Goal: Answer question/provide support

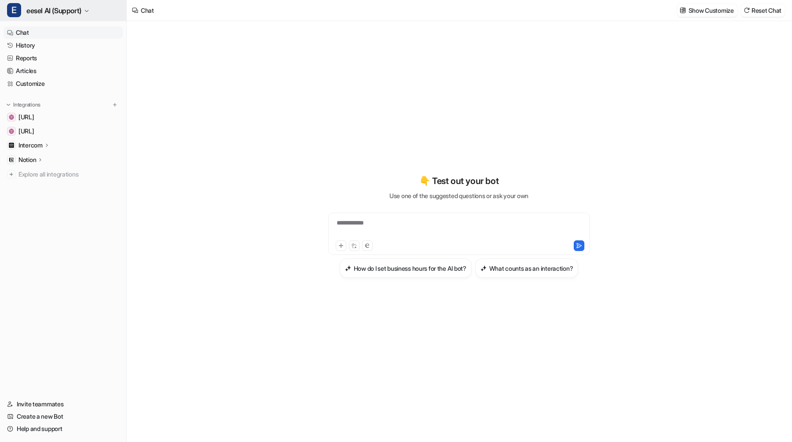
click at [60, 11] on span "eesel AI (Support)" at bounding box center [53, 10] width 55 height 12
click at [37, 44] on link "History" at bounding box center [63, 45] width 119 height 12
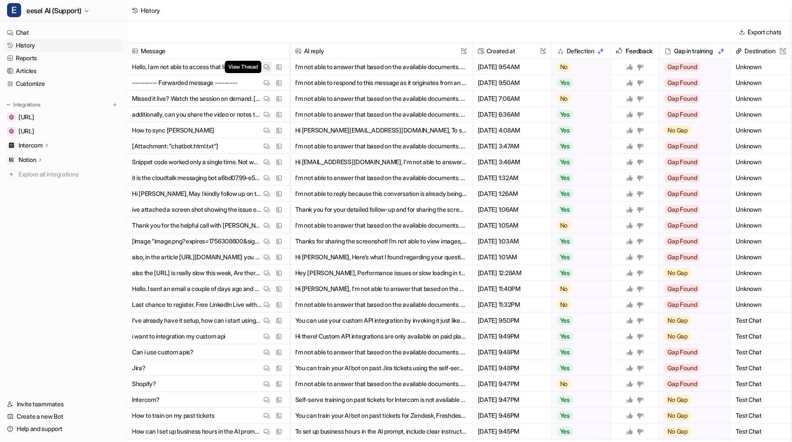
click at [267, 63] on button "View Thread" at bounding box center [266, 67] width 11 height 11
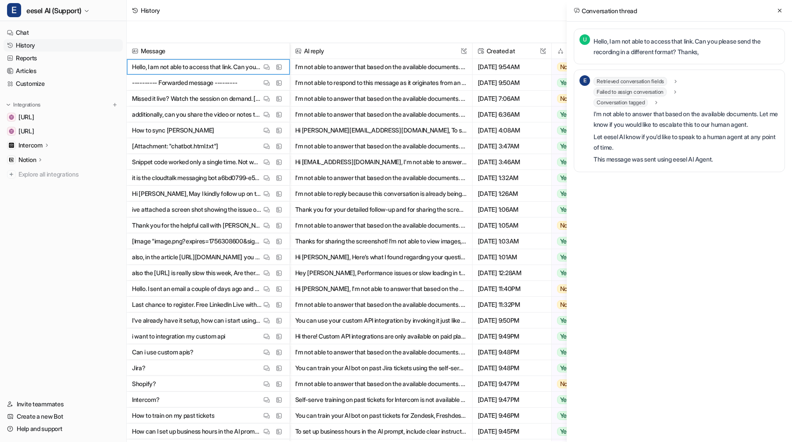
click at [624, 93] on span "Failed to assign conversation" at bounding box center [630, 92] width 73 height 9
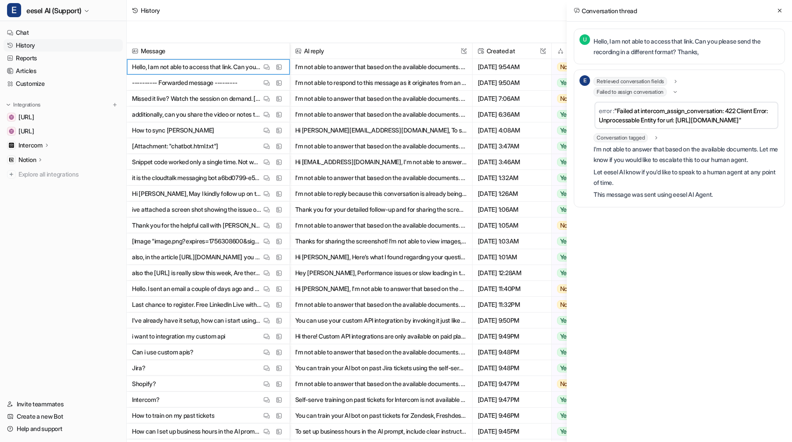
click at [624, 93] on span "Failed to assign conversation" at bounding box center [630, 92] width 73 height 9
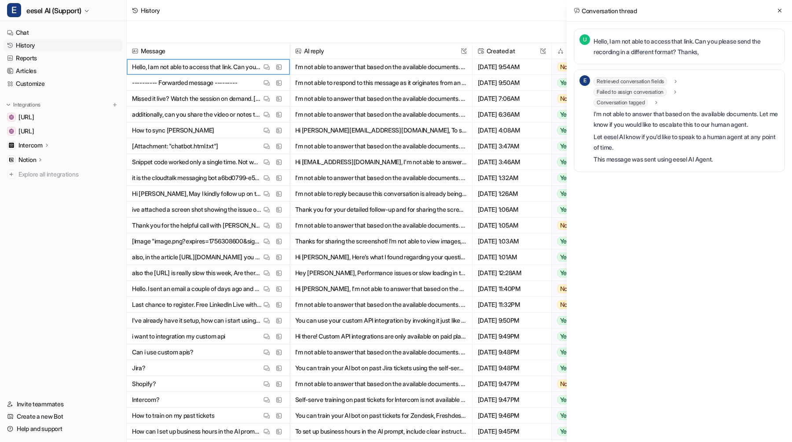
click at [628, 79] on span "Retrieved conversation fields" at bounding box center [631, 81] width 74 height 9
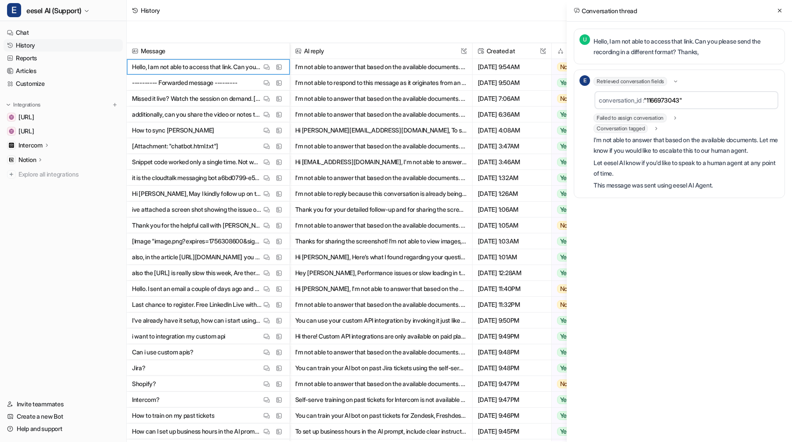
click at [628, 79] on span "Retrieved conversation fields" at bounding box center [631, 81] width 74 height 9
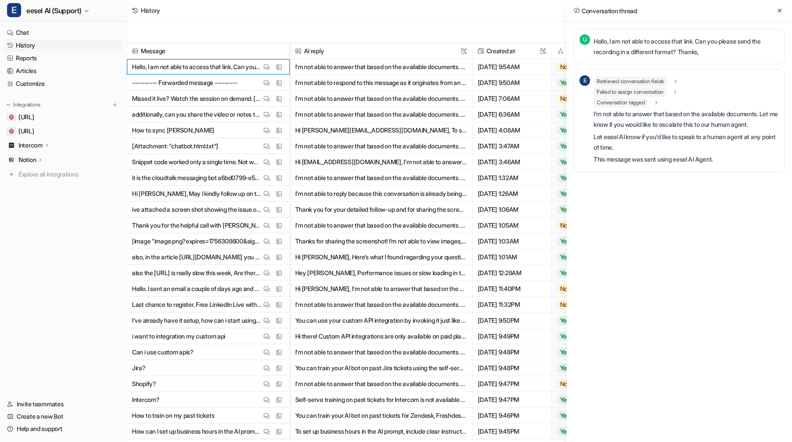
click at [626, 101] on span "Conversation tagged" at bounding box center [621, 102] width 54 height 9
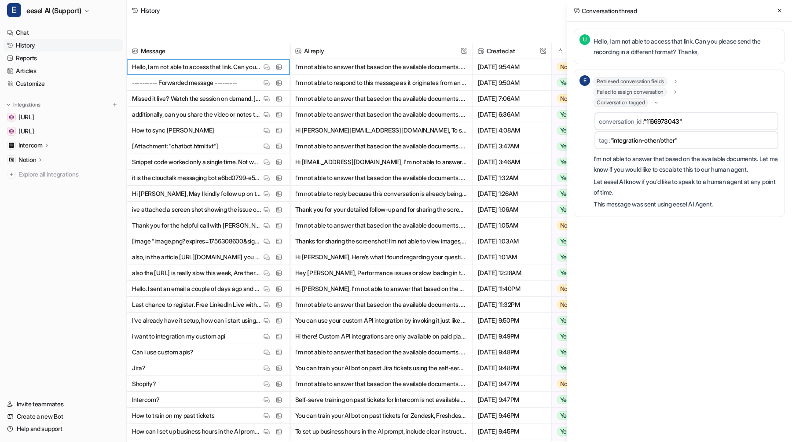
click at [626, 101] on span "Conversation tagged" at bounding box center [621, 102] width 54 height 9
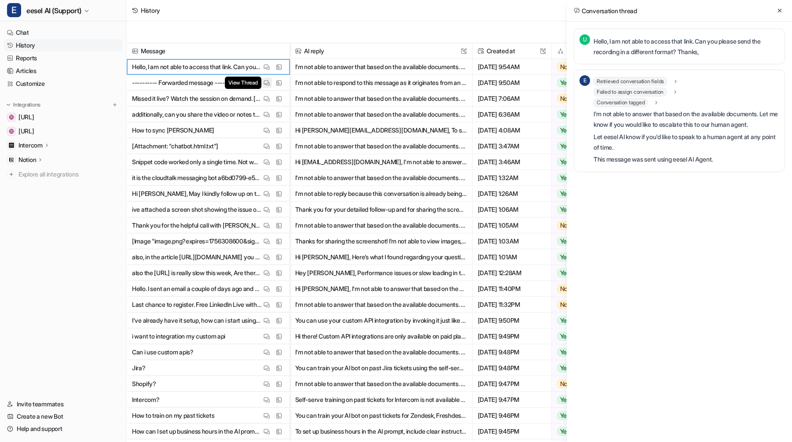
click at [264, 83] on img at bounding box center [267, 83] width 6 height 7
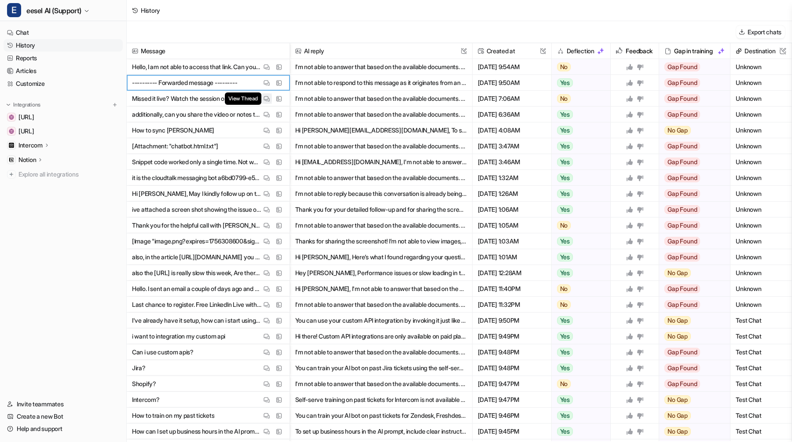
click at [264, 100] on img at bounding box center [267, 99] width 6 height 7
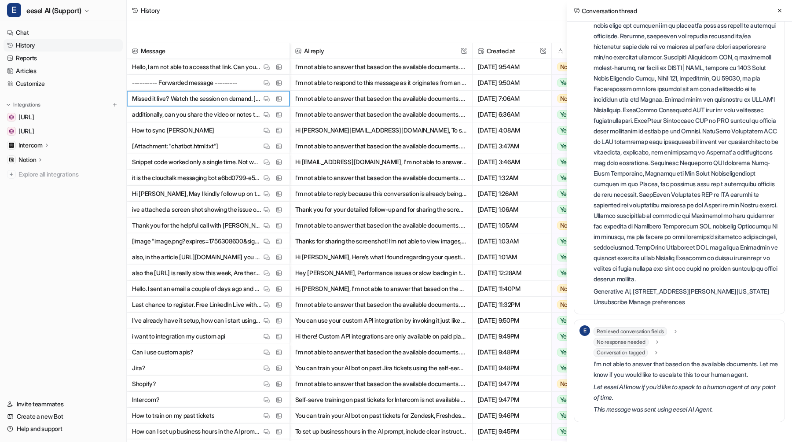
scroll to position [306, 0]
click at [616, 329] on span "Retrieved conversation fields" at bounding box center [631, 330] width 74 height 9
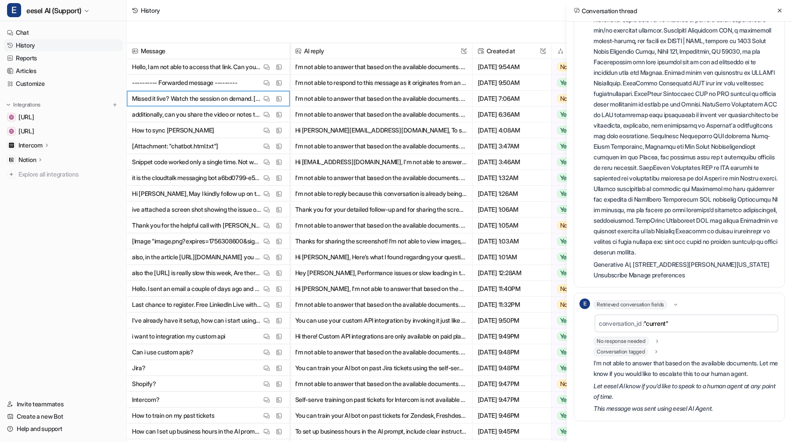
click at [616, 309] on span "Retrieved conversation fields" at bounding box center [631, 304] width 74 height 9
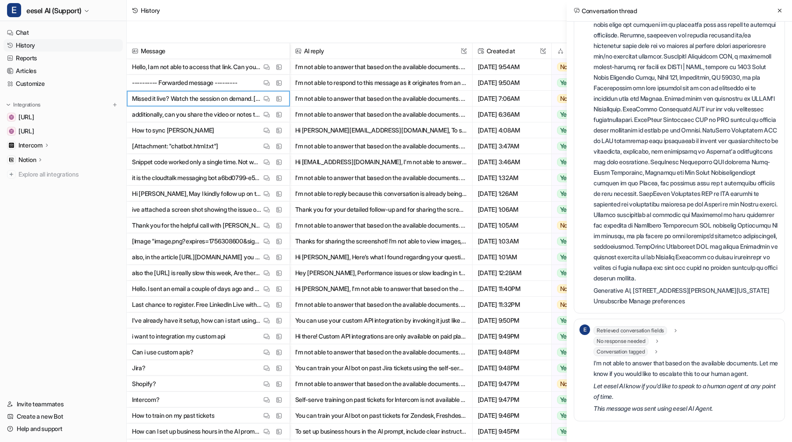
click at [615, 337] on span "No response needed" at bounding box center [621, 341] width 55 height 9
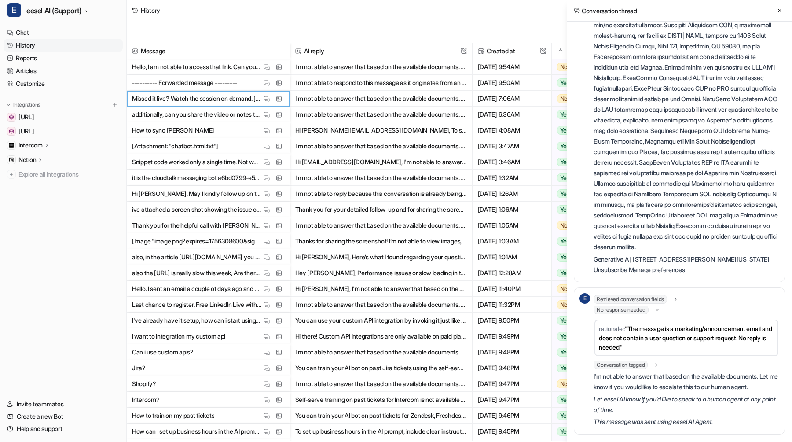
click at [615, 314] on span "No response needed" at bounding box center [621, 310] width 55 height 9
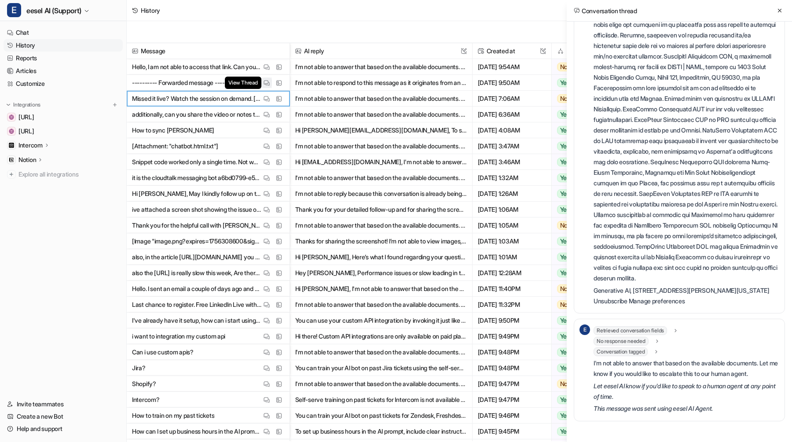
click at [267, 84] on img at bounding box center [267, 83] width 6 height 7
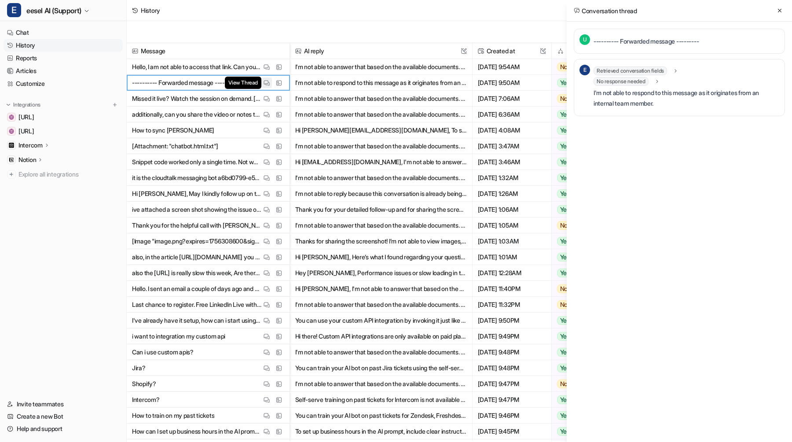
click at [267, 84] on img at bounding box center [267, 83] width 6 height 7
click at [613, 68] on span "Retrieved conversation fields" at bounding box center [631, 70] width 74 height 9
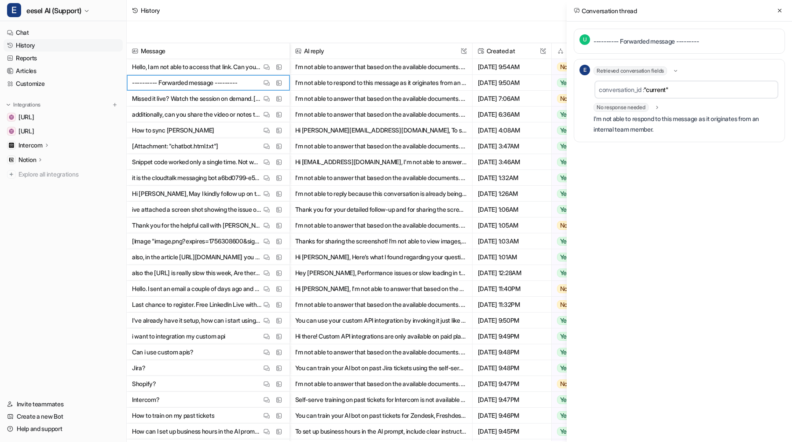
click at [615, 107] on span "No response needed" at bounding box center [621, 107] width 55 height 9
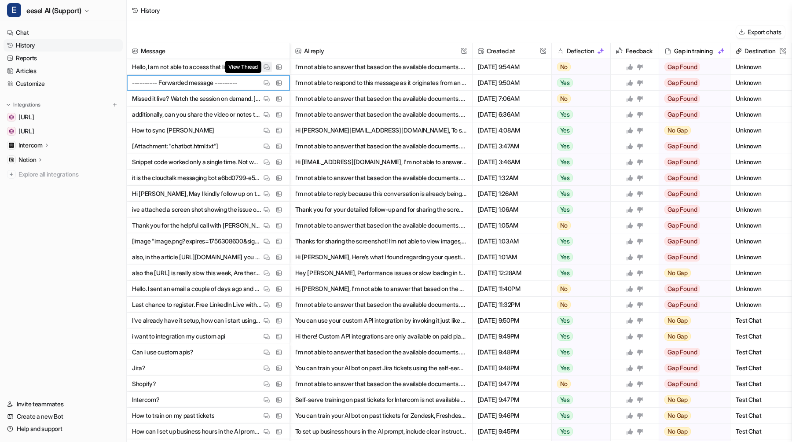
click at [265, 63] on button "View Thread" at bounding box center [266, 67] width 11 height 11
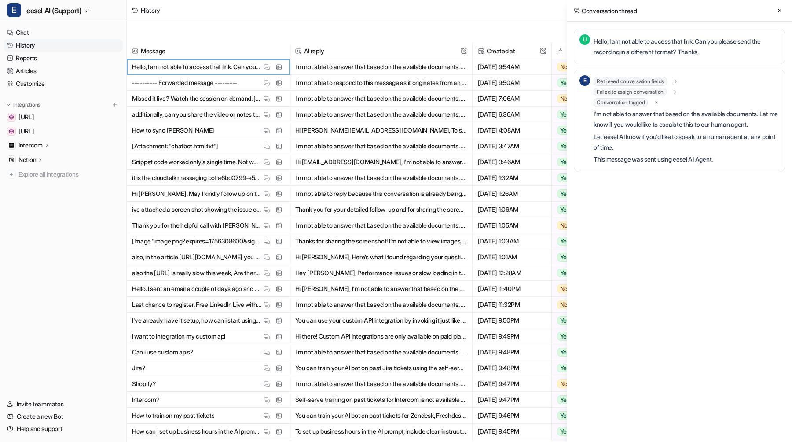
click at [600, 89] on span "Failed to assign conversation" at bounding box center [630, 92] width 73 height 9
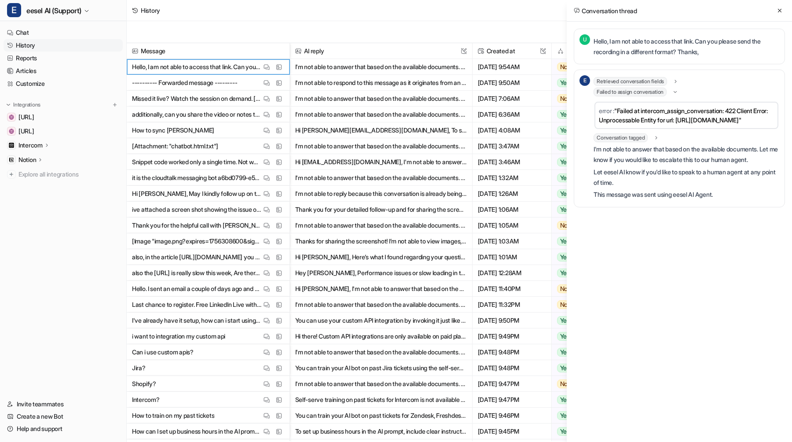
click at [600, 83] on span "Retrieved conversation fields" at bounding box center [631, 81] width 74 height 9
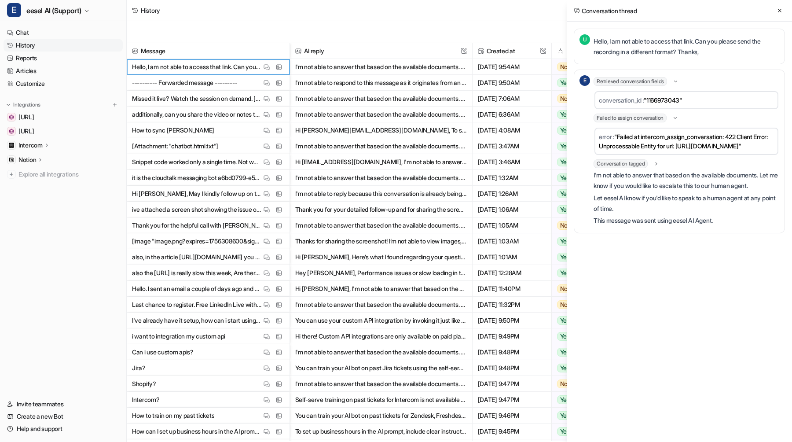
click at [600, 83] on span "Retrieved conversation fields" at bounding box center [631, 81] width 74 height 9
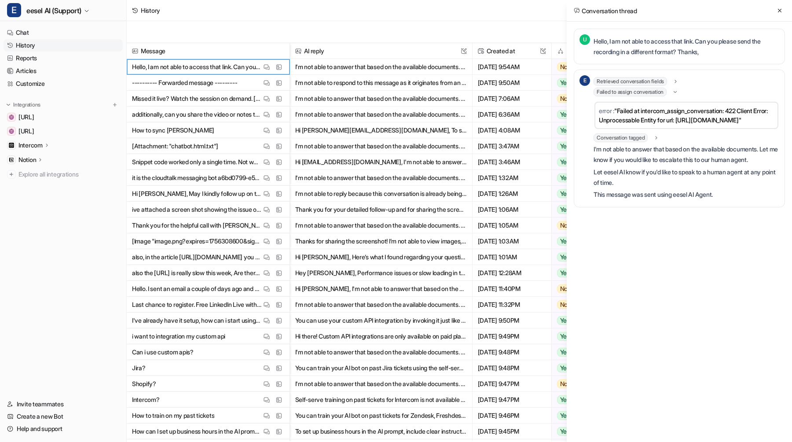
click at [631, 92] on span "Failed to assign conversation" at bounding box center [630, 92] width 73 height 9
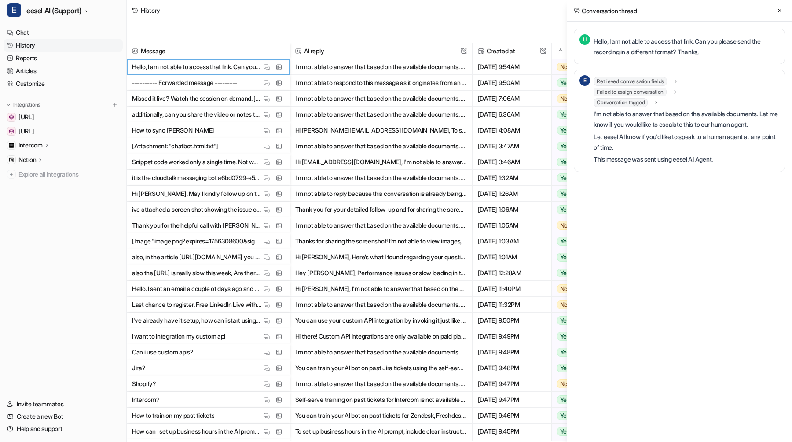
click at [633, 80] on span "Retrieved conversation fields" at bounding box center [631, 81] width 74 height 9
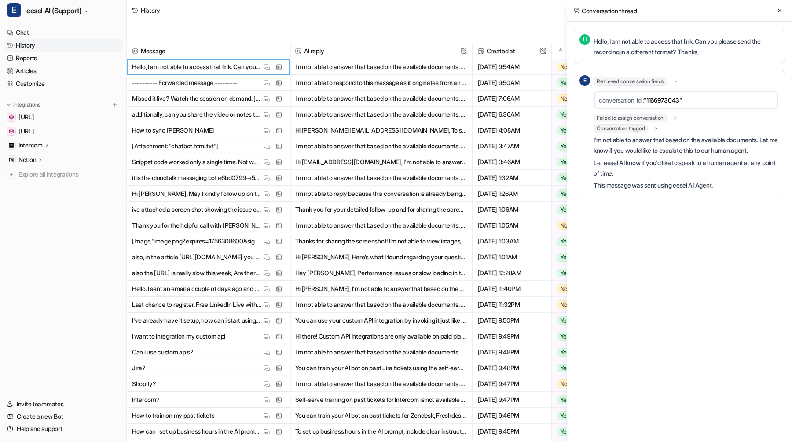
click at [633, 80] on span "Retrieved conversation fields" at bounding box center [631, 81] width 74 height 9
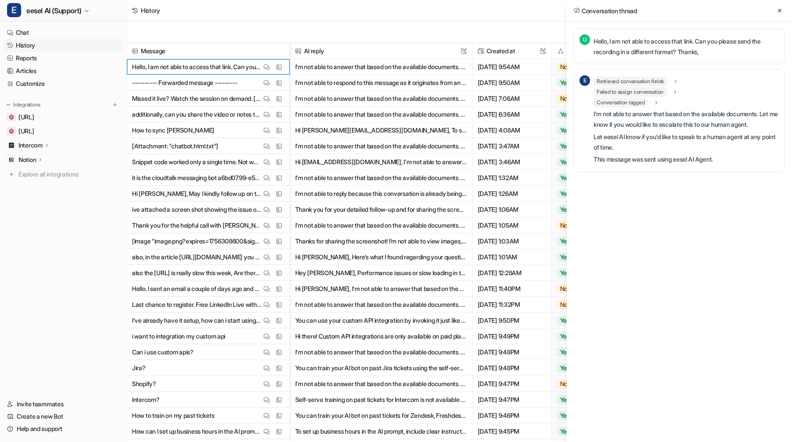
click at [627, 99] on span "Conversation tagged" at bounding box center [621, 102] width 54 height 9
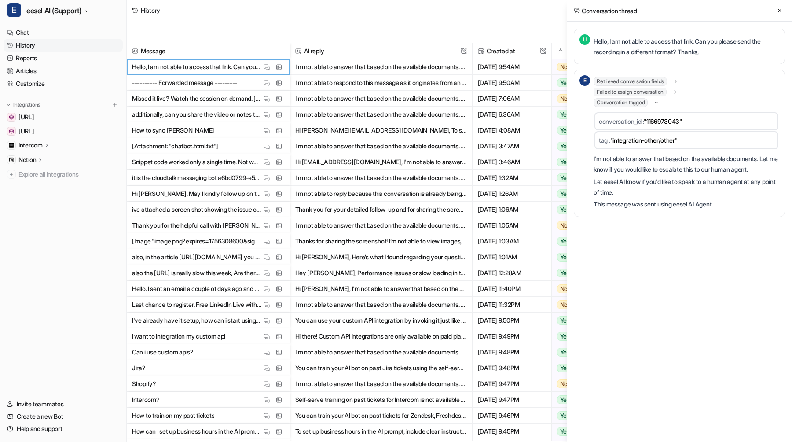
click at [627, 99] on span "Conversation tagged" at bounding box center [621, 102] width 54 height 9
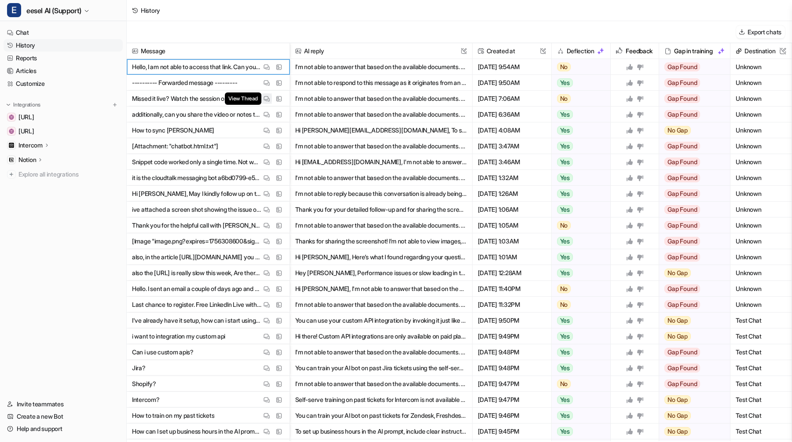
click at [263, 99] on button "View Thread" at bounding box center [266, 98] width 11 height 11
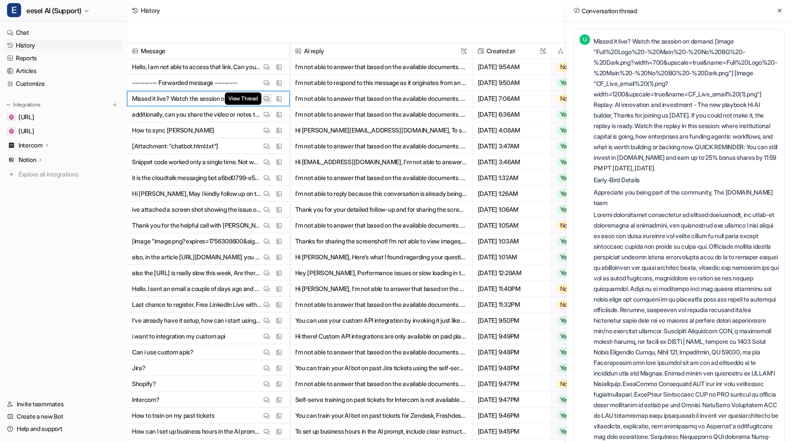
click at [263, 99] on button "View Thread" at bounding box center [266, 98] width 11 height 11
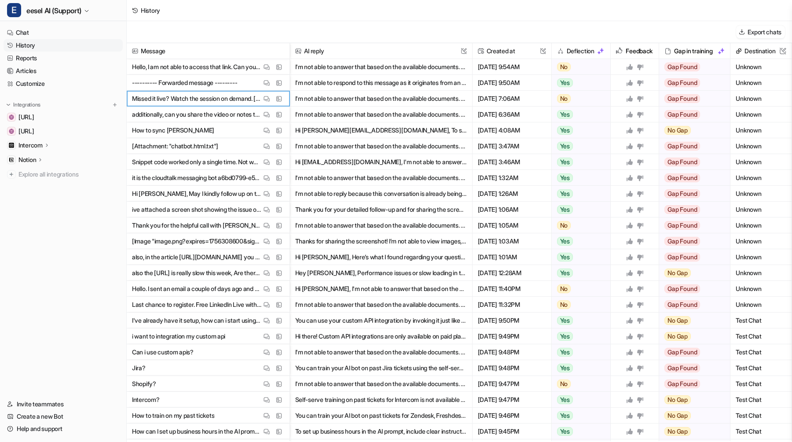
click at [265, 76] on span "---------- Forwarded message --------- View Thread View Sources" at bounding box center [208, 83] width 156 height 16
click at [265, 79] on button "View Thread" at bounding box center [266, 82] width 11 height 11
click at [265, 69] on img at bounding box center [267, 67] width 6 height 7
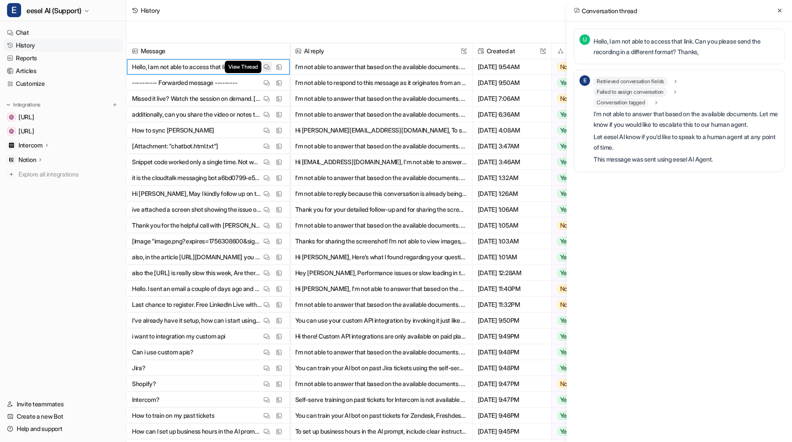
click at [265, 69] on img at bounding box center [267, 67] width 6 height 7
click at [265, 80] on img at bounding box center [267, 83] width 6 height 7
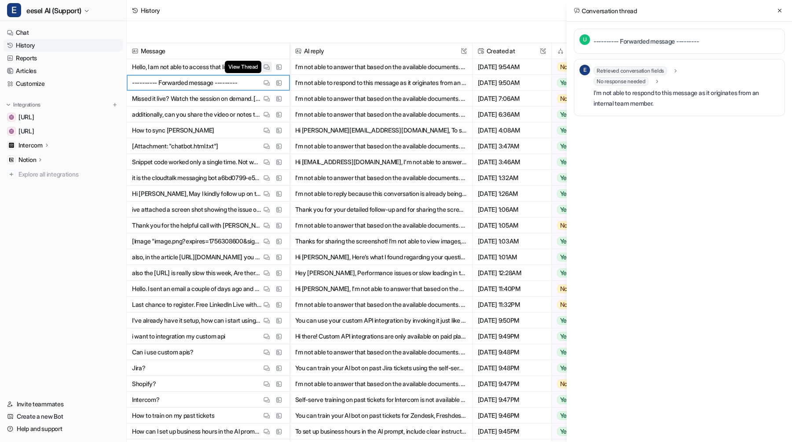
click at [266, 66] on img at bounding box center [267, 67] width 6 height 7
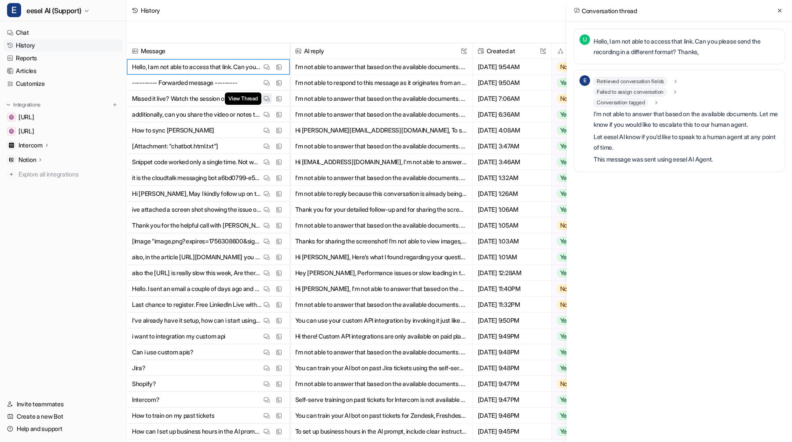
click at [269, 100] on img at bounding box center [267, 99] width 6 height 7
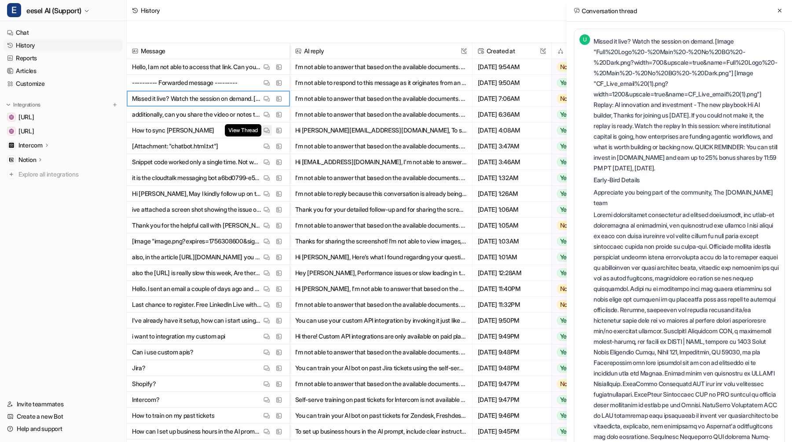
click at [266, 130] on img at bounding box center [267, 130] width 6 height 7
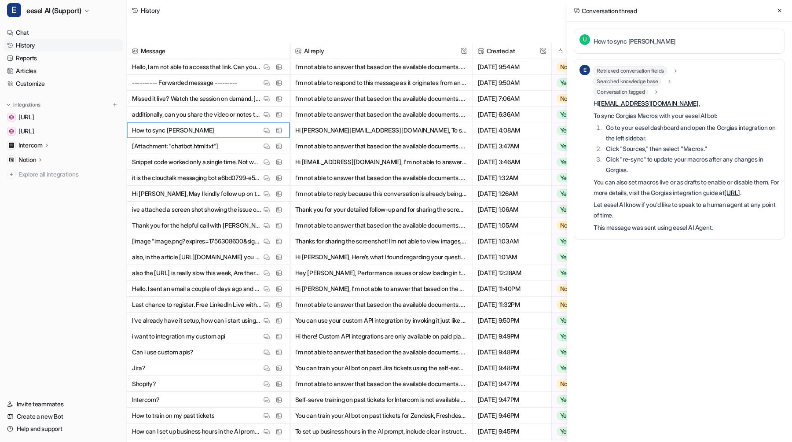
click at [648, 71] on span "Retrieved conversation fields" at bounding box center [631, 70] width 74 height 9
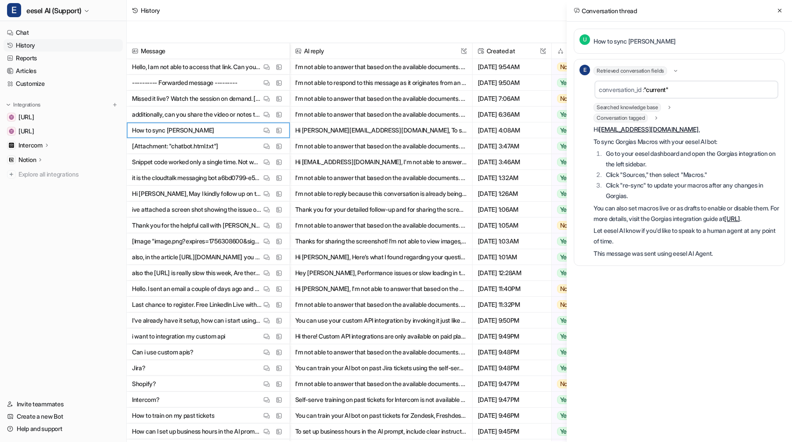
click at [648, 73] on span "Retrieved conversation fields" at bounding box center [631, 70] width 74 height 9
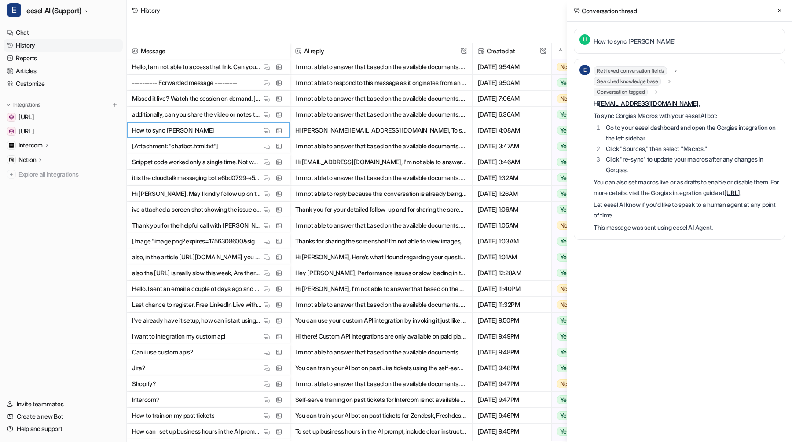
click at [641, 84] on span "Searched knowledge base" at bounding box center [627, 81] width 67 height 9
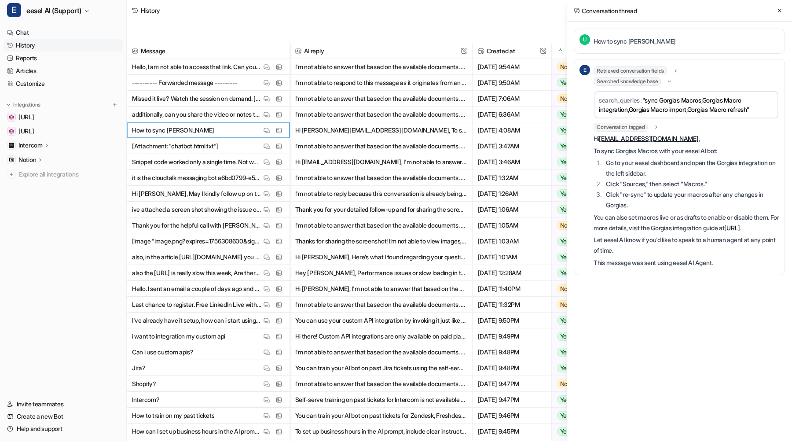
click at [641, 84] on span "Searched knowledge base" at bounding box center [627, 81] width 67 height 9
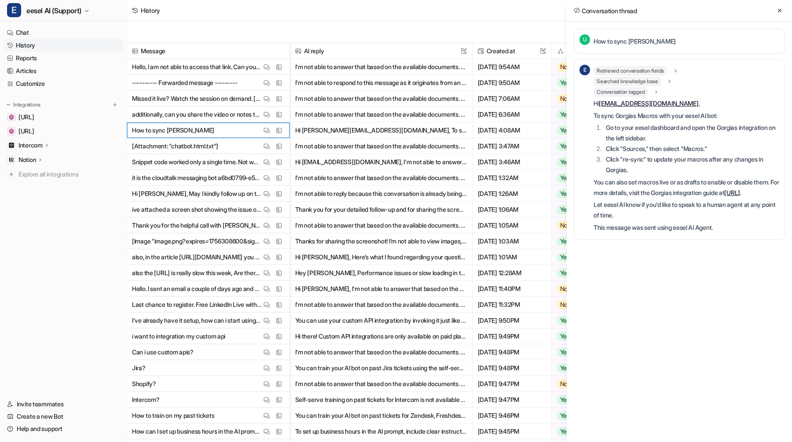
click at [640, 88] on span "Conversation tagged" at bounding box center [621, 92] width 54 height 9
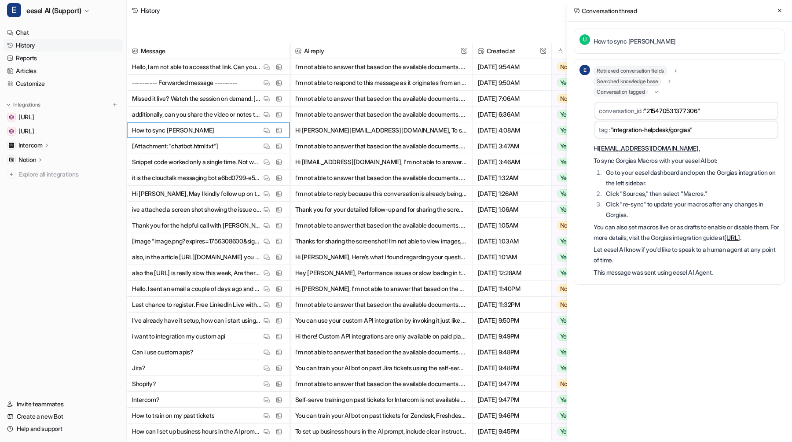
click at [640, 88] on span "Conversation tagged" at bounding box center [621, 92] width 54 height 9
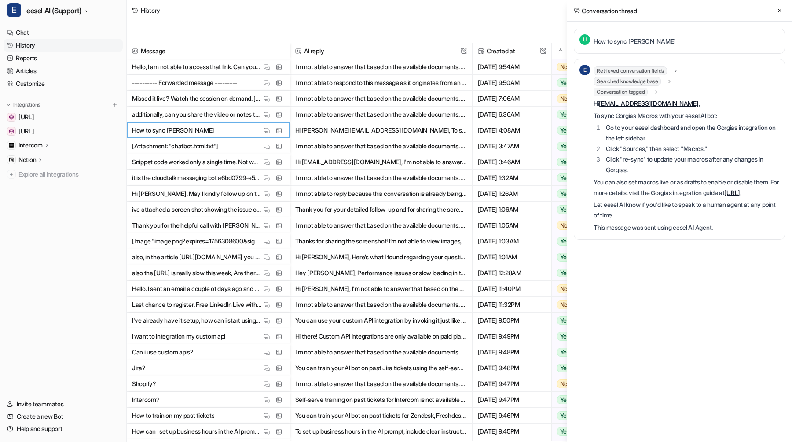
click at [645, 66] on span "Retrieved conversation fields" at bounding box center [631, 70] width 74 height 9
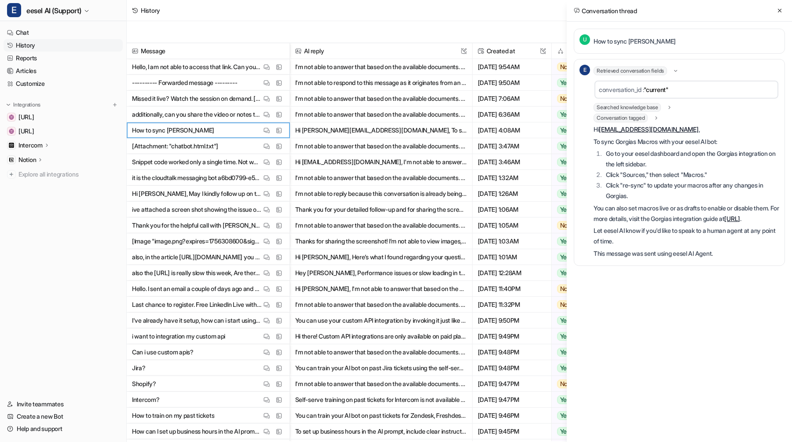
click at [645, 66] on span "Retrieved conversation fields" at bounding box center [631, 70] width 74 height 9
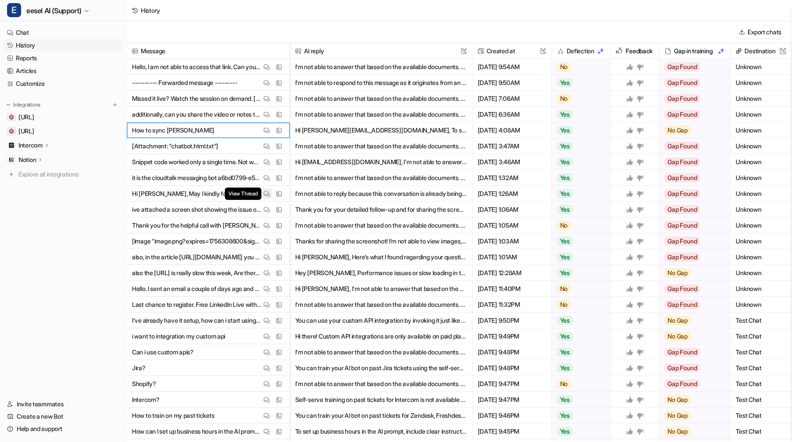
click at [264, 191] on img at bounding box center [267, 194] width 6 height 7
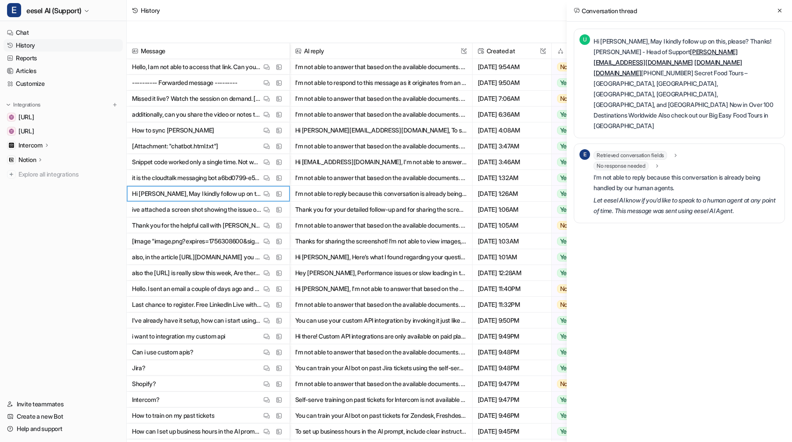
click at [644, 162] on span "No response needed" at bounding box center [621, 166] width 55 height 9
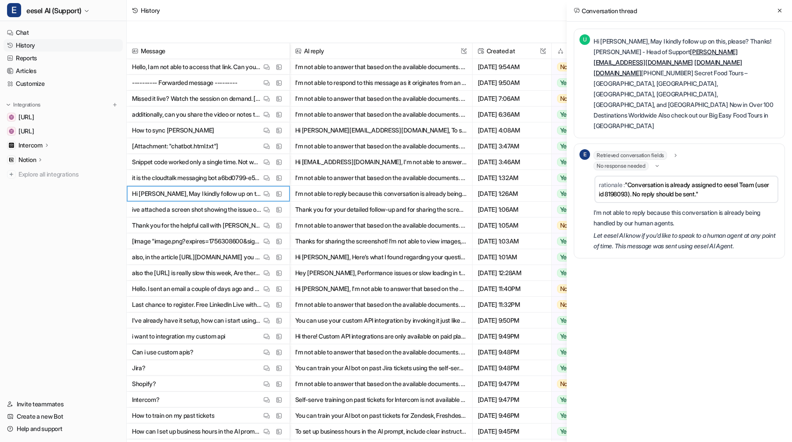
click at [645, 151] on span "Retrieved conversation fields" at bounding box center [631, 155] width 74 height 9
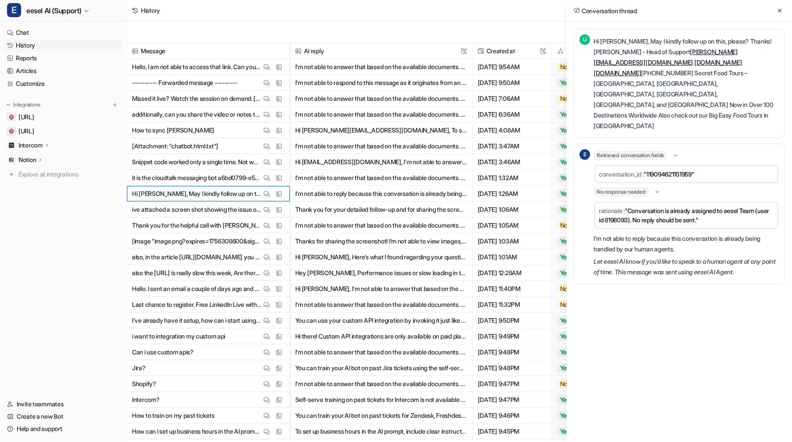
click at [645, 151] on span "Retrieved conversation fields" at bounding box center [631, 155] width 74 height 9
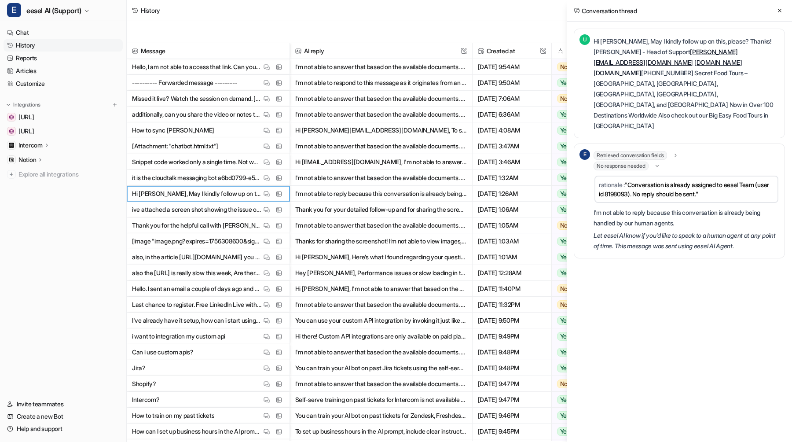
click at [640, 162] on span "No response needed" at bounding box center [621, 166] width 55 height 9
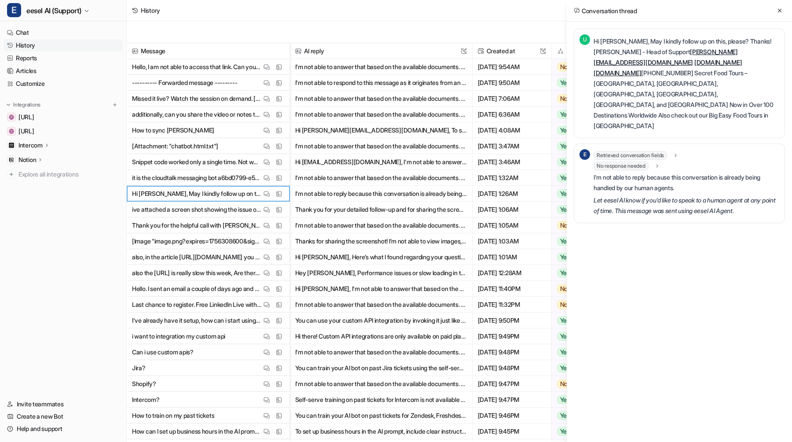
click at [640, 162] on span "No response needed" at bounding box center [621, 166] width 55 height 9
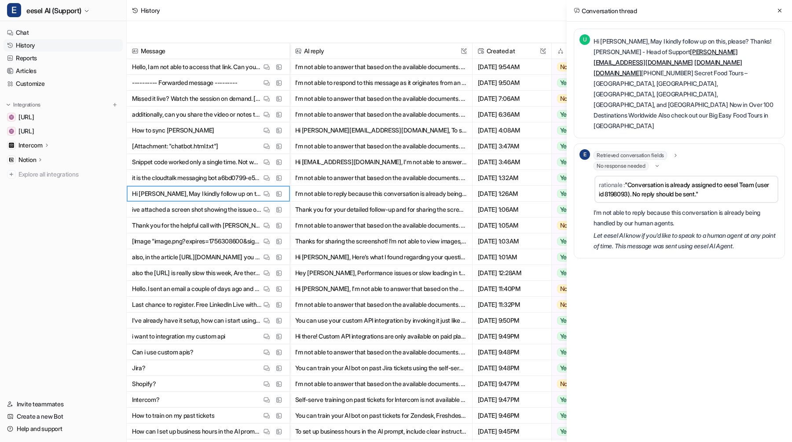
click at [640, 162] on span "No response needed" at bounding box center [621, 166] width 55 height 9
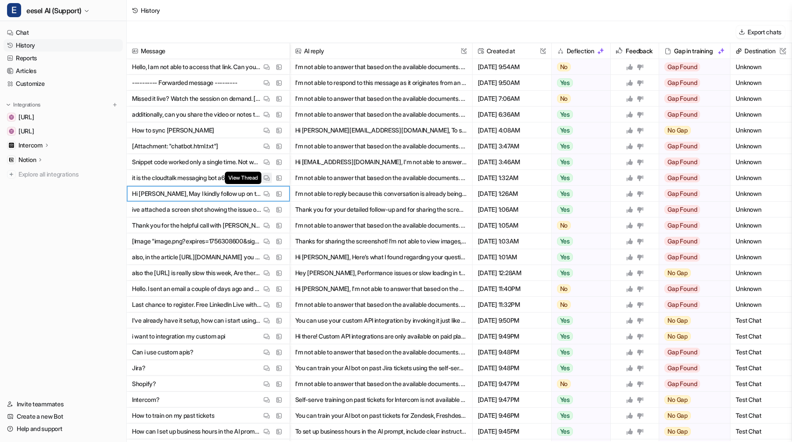
click at [269, 180] on img at bounding box center [267, 178] width 6 height 7
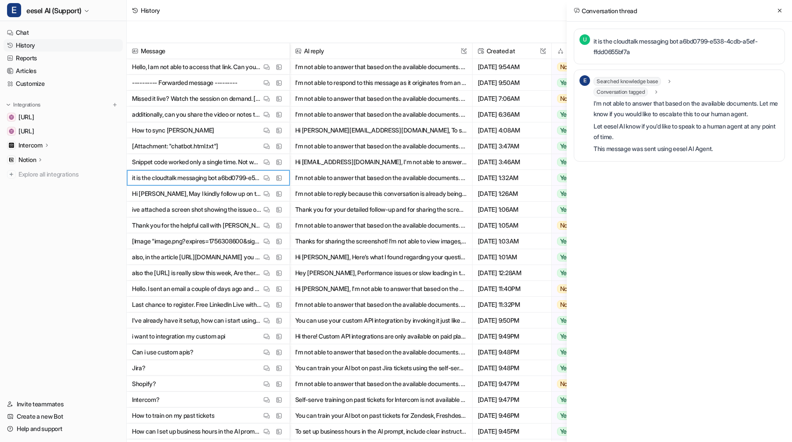
click at [608, 89] on span "Conversation tagged" at bounding box center [621, 92] width 54 height 9
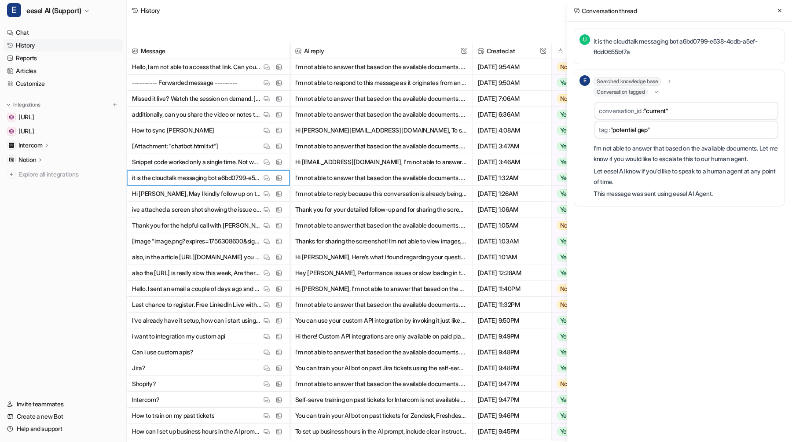
click at [608, 88] on span "Conversation tagged" at bounding box center [621, 92] width 54 height 9
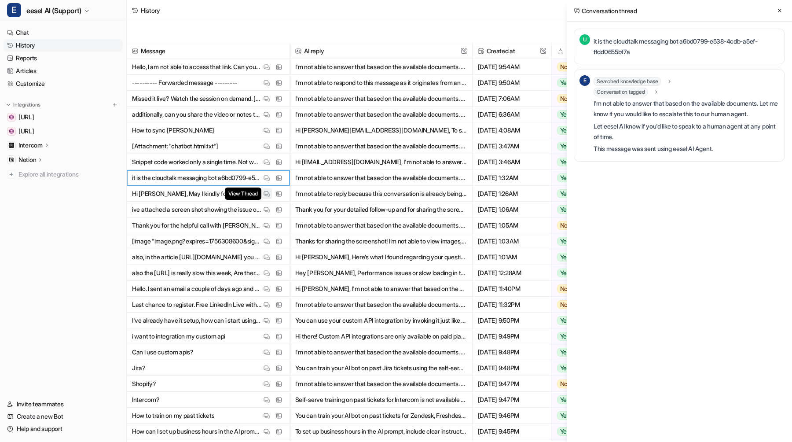
click at [266, 196] on img at bounding box center [267, 194] width 6 height 7
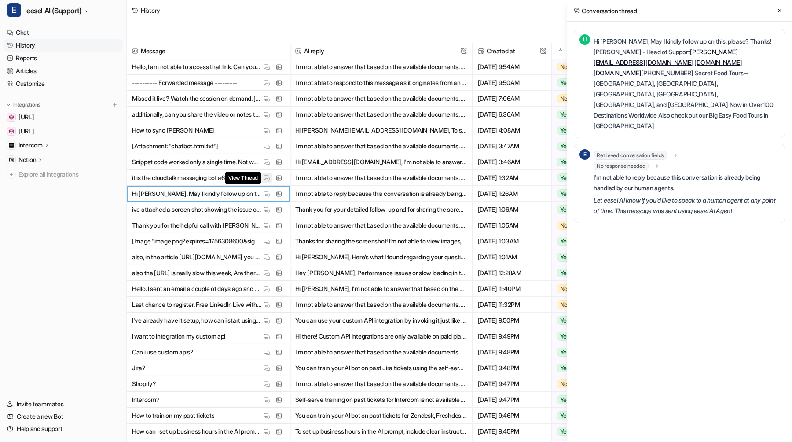
click at [264, 179] on img at bounding box center [267, 178] width 6 height 7
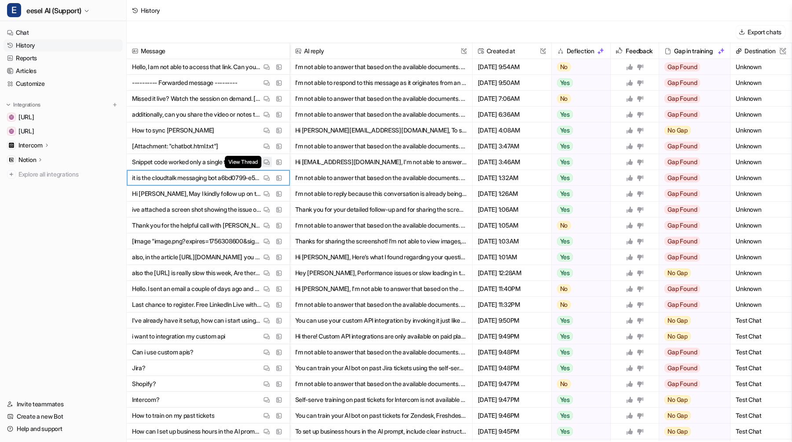
click at [268, 161] on img at bounding box center [267, 162] width 6 height 7
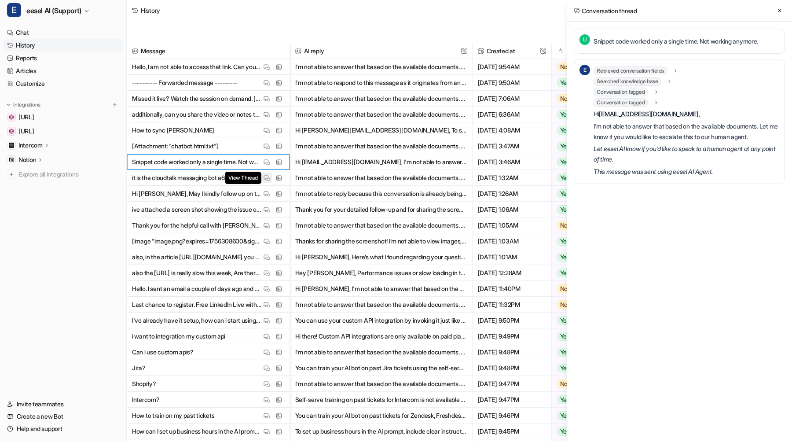
click at [269, 179] on img at bounding box center [267, 178] width 6 height 7
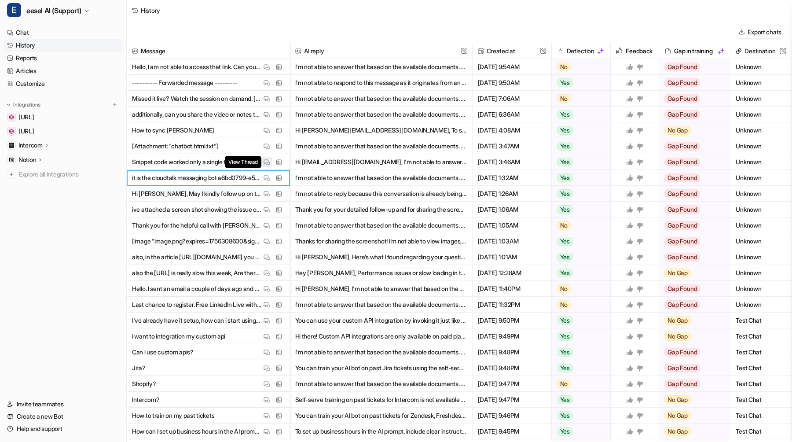
click at [267, 166] on button "View Thread" at bounding box center [266, 162] width 11 height 11
click at [270, 177] on button "View Thread" at bounding box center [266, 178] width 11 height 11
click at [268, 167] on button "View Thread" at bounding box center [266, 162] width 11 height 11
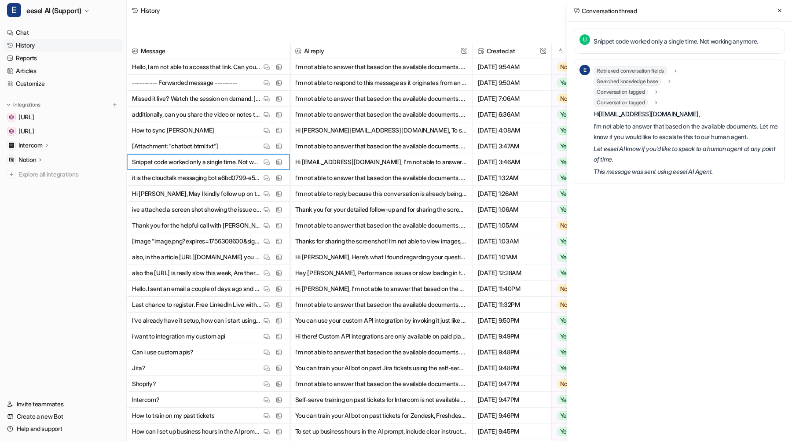
click at [648, 101] on span "Conversation tagged" at bounding box center [621, 102] width 54 height 9
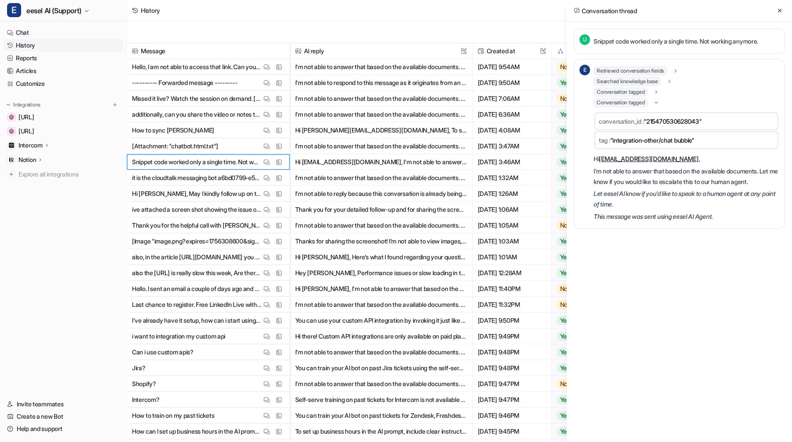
click at [648, 101] on span "Conversation tagged" at bounding box center [621, 102] width 54 height 9
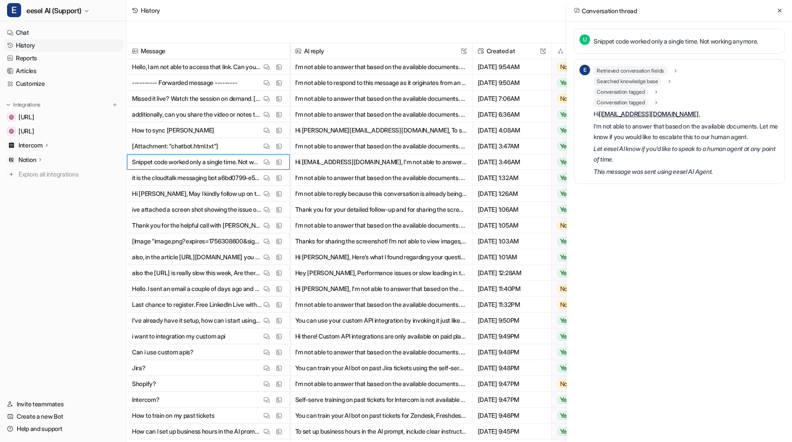
click at [648, 94] on span "Conversation tagged" at bounding box center [621, 92] width 54 height 9
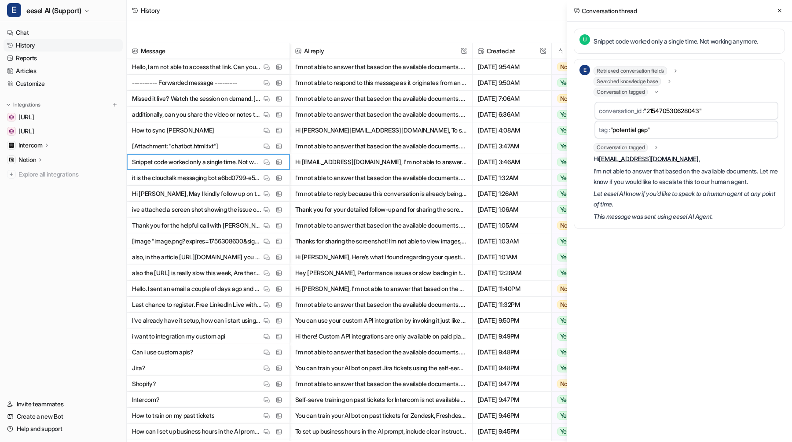
click at [648, 94] on span "Conversation tagged" at bounding box center [621, 92] width 54 height 9
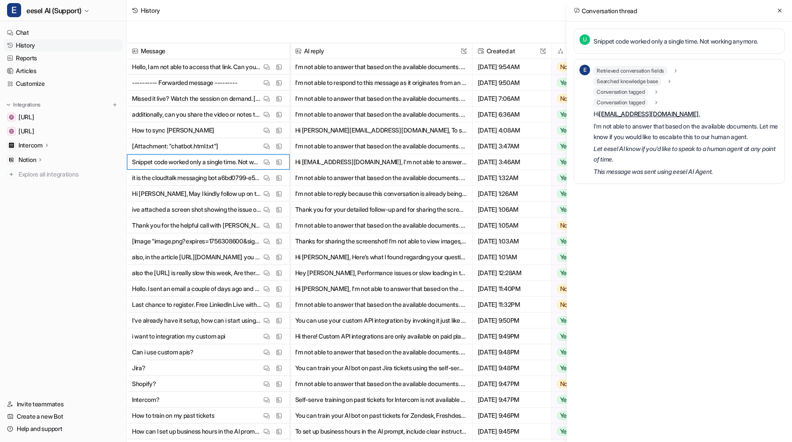
click at [648, 84] on span "Searched knowledge base" at bounding box center [627, 81] width 67 height 9
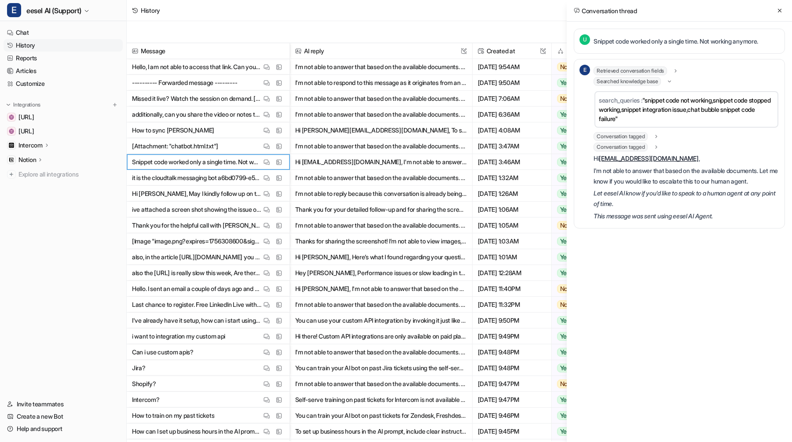
click at [647, 83] on span "Searched knowledge base" at bounding box center [627, 81] width 67 height 9
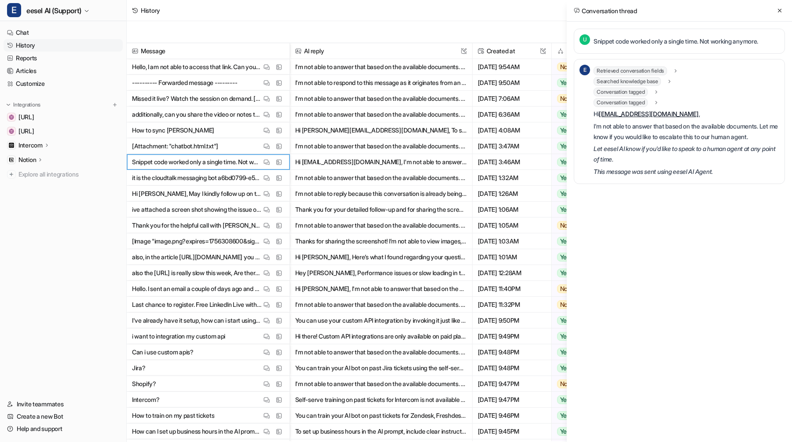
click at [648, 73] on span "Retrieved conversation fields" at bounding box center [631, 70] width 74 height 9
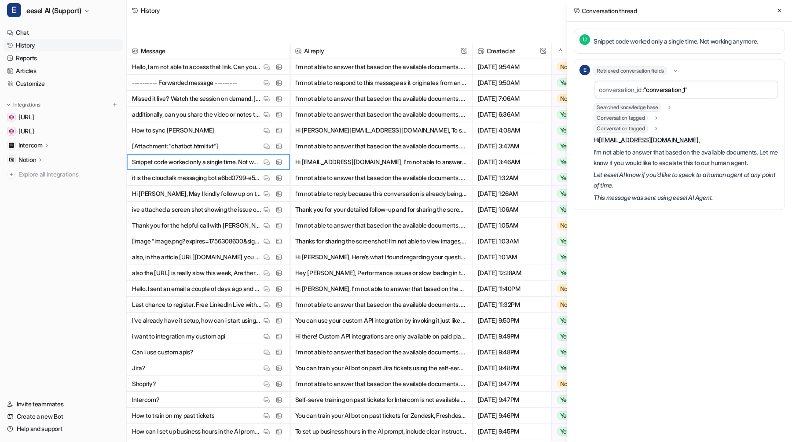
click at [648, 73] on span "Retrieved conversation fields" at bounding box center [631, 70] width 74 height 9
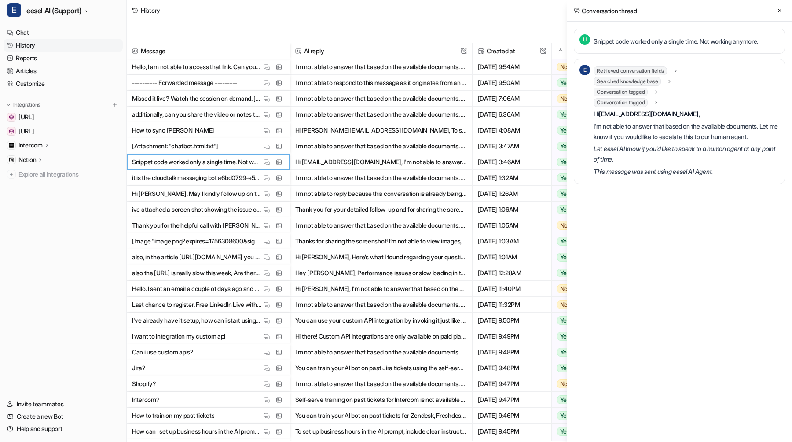
click at [647, 100] on span "Conversation tagged" at bounding box center [621, 102] width 54 height 9
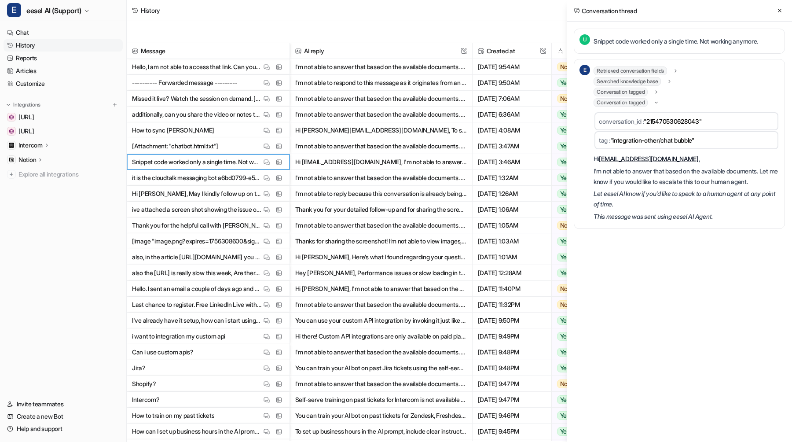
click at [645, 94] on span "Conversation tagged" at bounding box center [621, 92] width 54 height 9
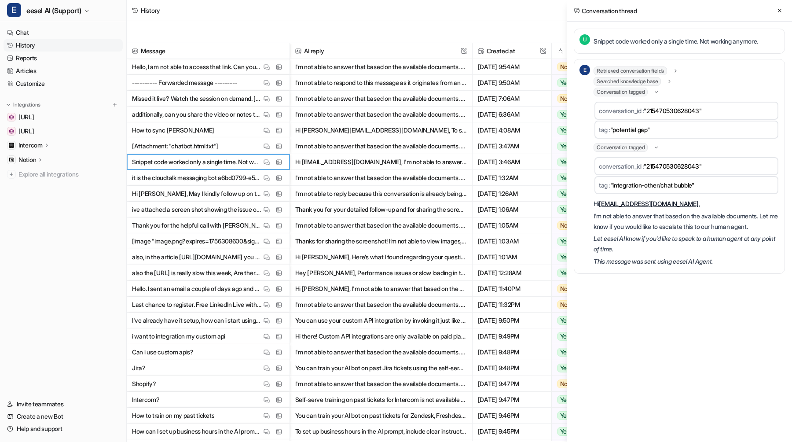
click at [645, 94] on span "Conversation tagged" at bounding box center [621, 92] width 54 height 9
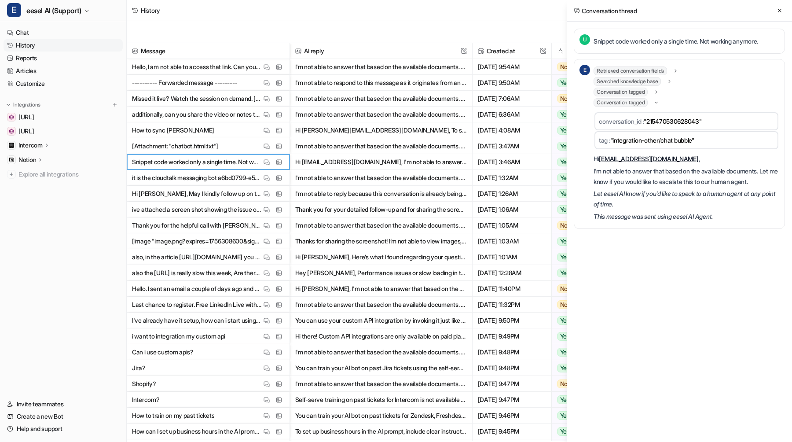
click at [645, 103] on span "Conversation tagged" at bounding box center [621, 102] width 54 height 9
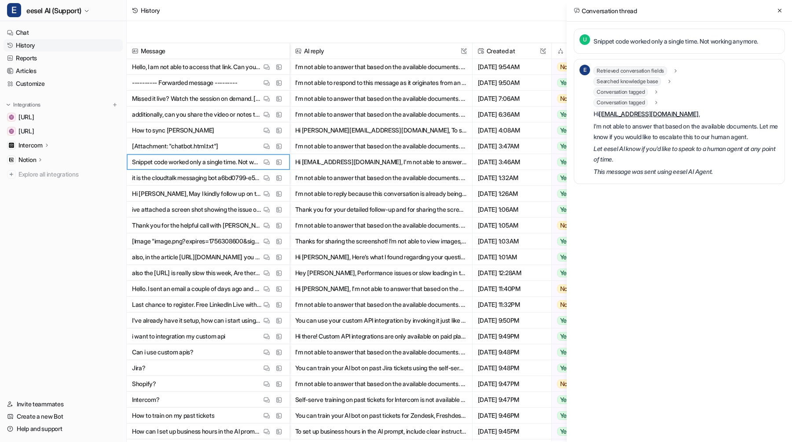
click at [646, 94] on span "Conversation tagged" at bounding box center [621, 92] width 54 height 9
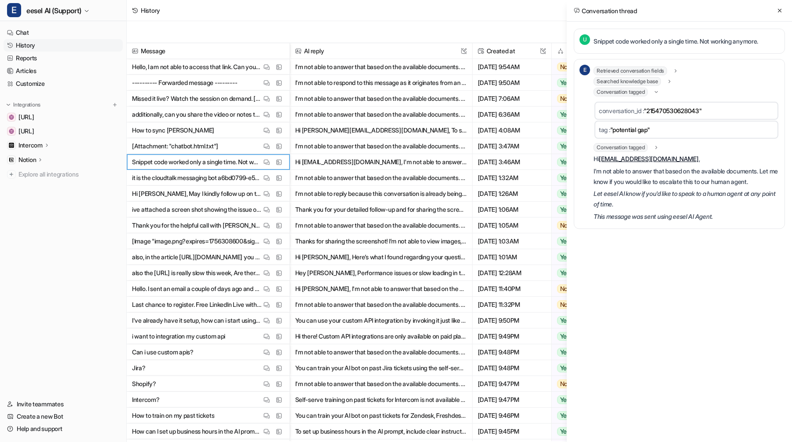
click at [646, 94] on span "Conversation tagged" at bounding box center [621, 92] width 54 height 9
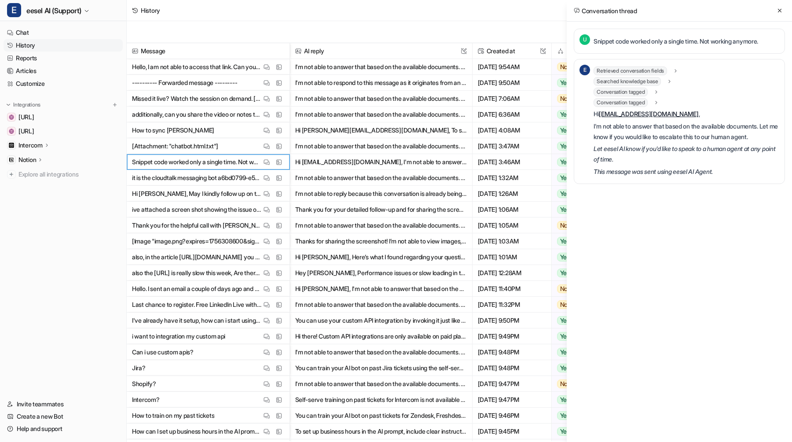
click at [647, 81] on span "Searched knowledge base" at bounding box center [627, 81] width 67 height 9
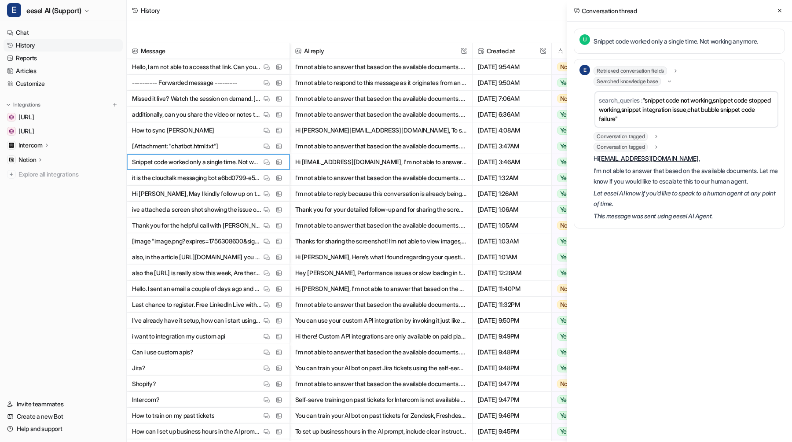
click at [647, 81] on span "Searched knowledge base" at bounding box center [627, 81] width 67 height 9
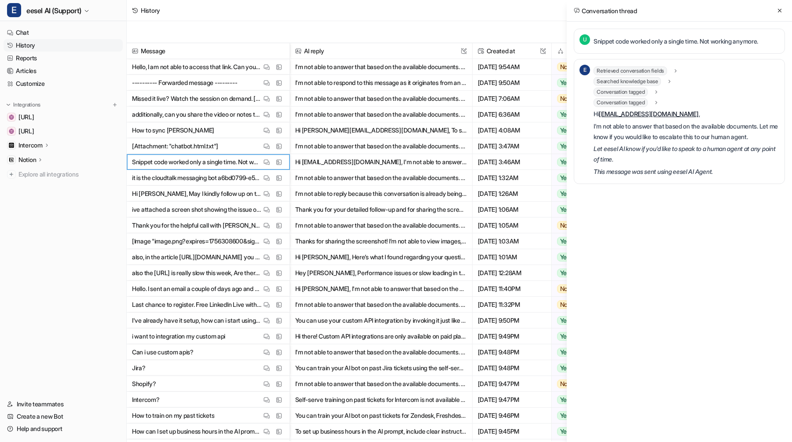
click at [644, 94] on span "Conversation tagged" at bounding box center [621, 92] width 54 height 9
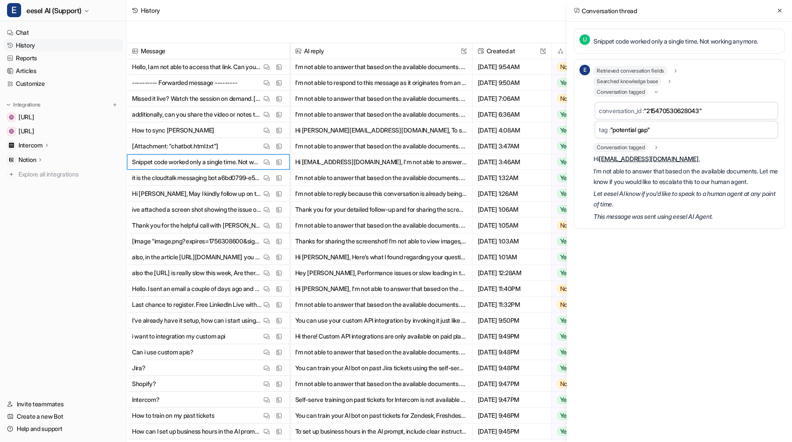
click at [644, 93] on span "Conversation tagged" at bounding box center [621, 92] width 54 height 9
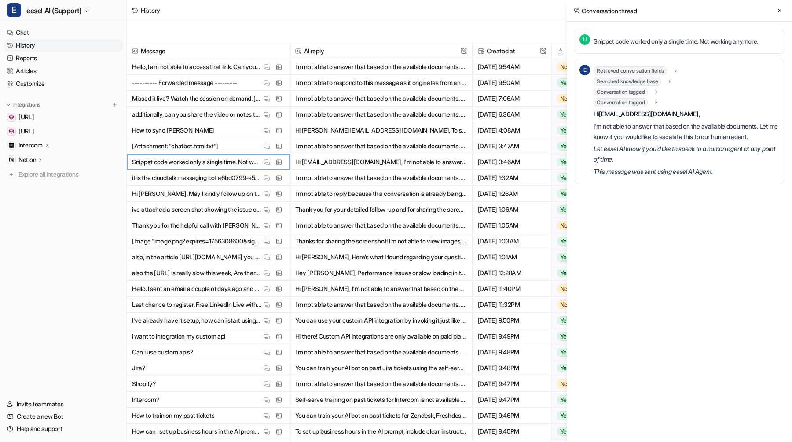
click at [642, 103] on span "Conversation tagged" at bounding box center [621, 102] width 54 height 9
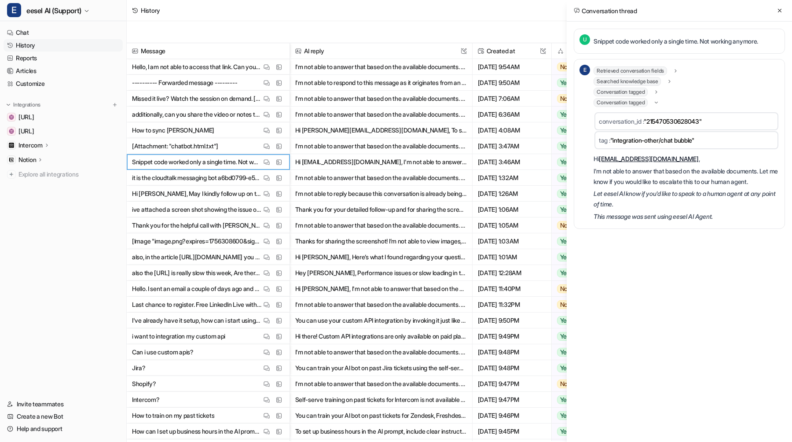
click at [641, 91] on span "Conversation tagged" at bounding box center [621, 92] width 54 height 9
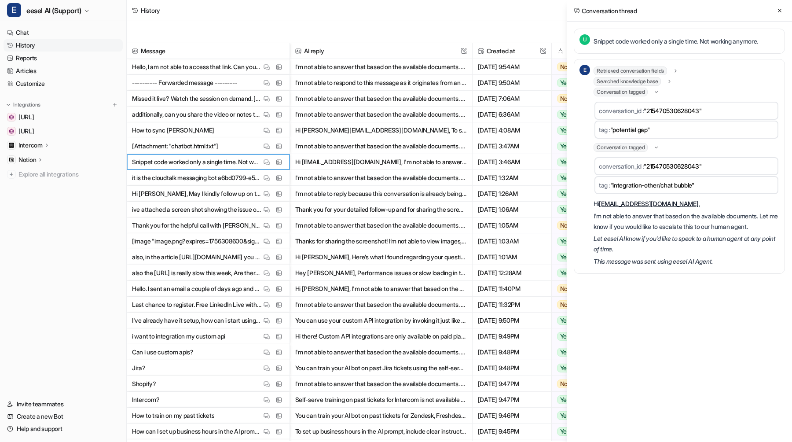
click at [641, 91] on span "Conversation tagged" at bounding box center [621, 92] width 54 height 9
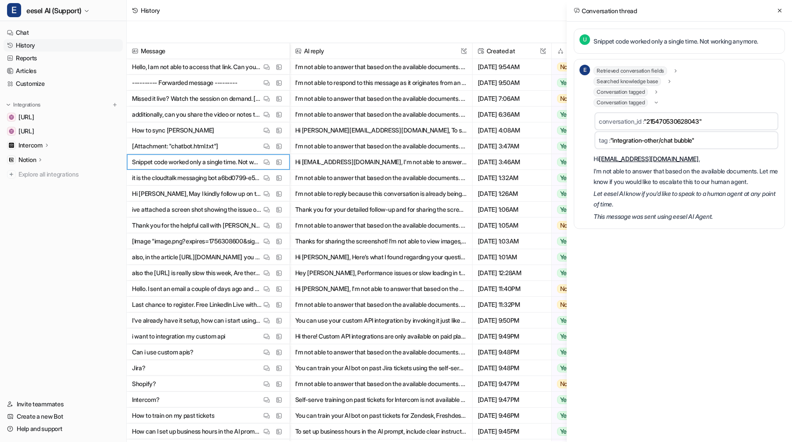
click at [641, 105] on span "Conversation tagged" at bounding box center [621, 102] width 54 height 9
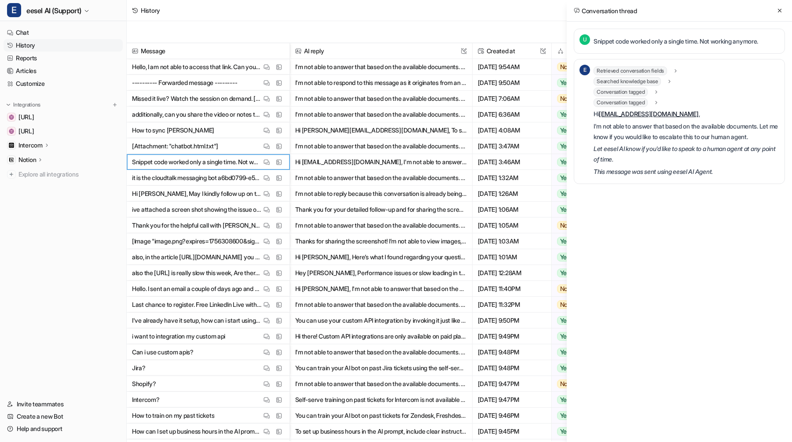
click at [644, 81] on span "Searched knowledge base" at bounding box center [627, 81] width 67 height 9
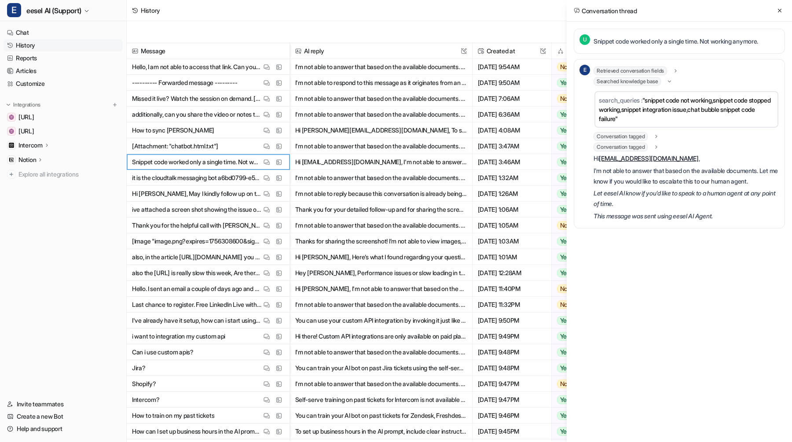
click at [644, 81] on span "Searched knowledge base" at bounding box center [627, 81] width 67 height 9
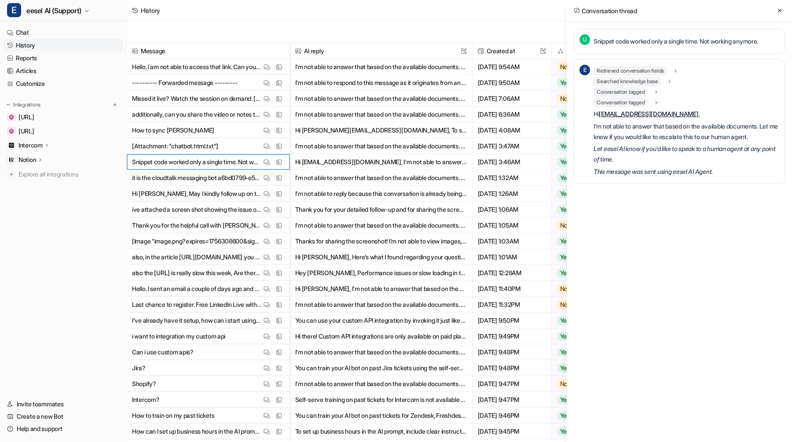
click at [647, 67] on span "Retrieved conversation fields" at bounding box center [631, 70] width 74 height 9
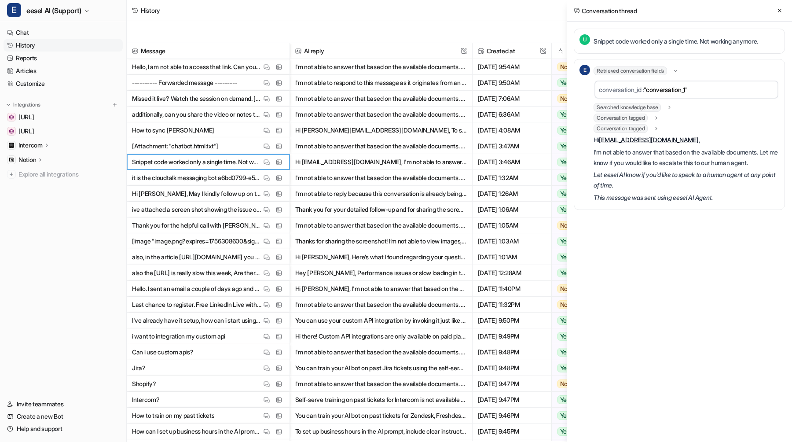
click at [647, 67] on span "Retrieved conversation fields" at bounding box center [631, 70] width 74 height 9
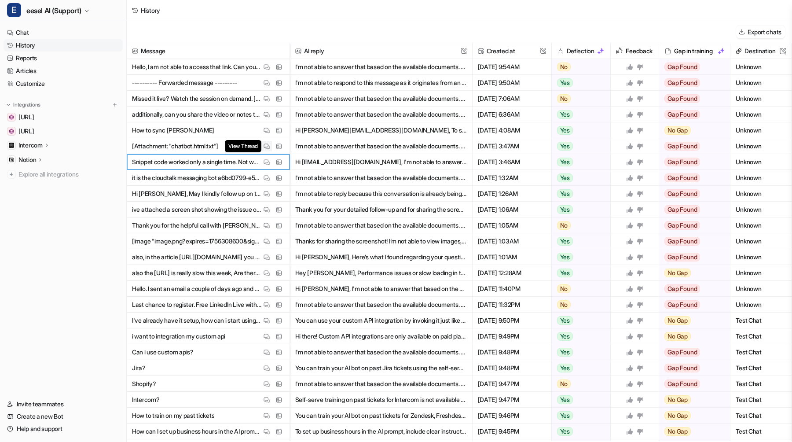
click at [272, 150] on div "View Thread" at bounding box center [266, 146] width 11 height 11
click at [266, 164] on img at bounding box center [267, 162] width 6 height 7
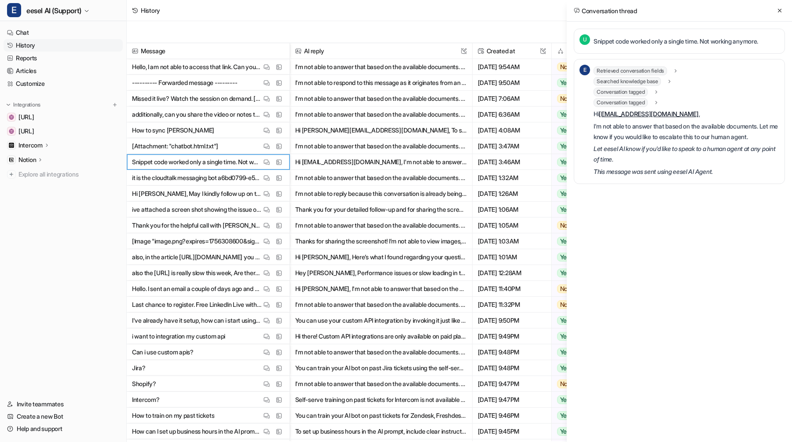
click at [633, 72] on span "Retrieved conversation fields" at bounding box center [631, 70] width 74 height 9
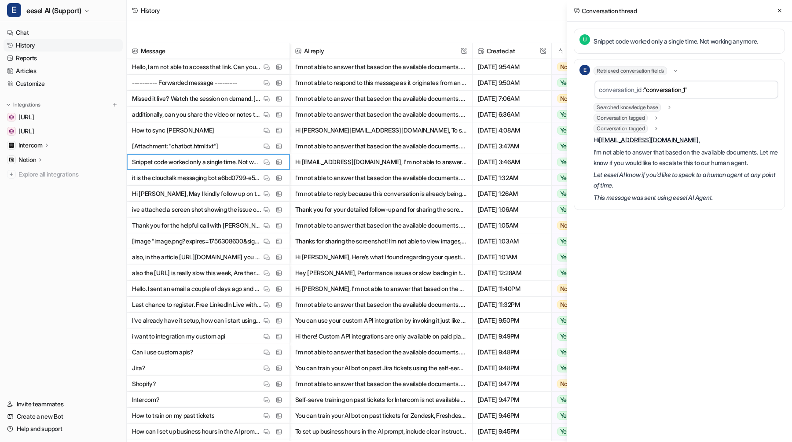
click at [633, 72] on span "Retrieved conversation fields" at bounding box center [631, 70] width 74 height 9
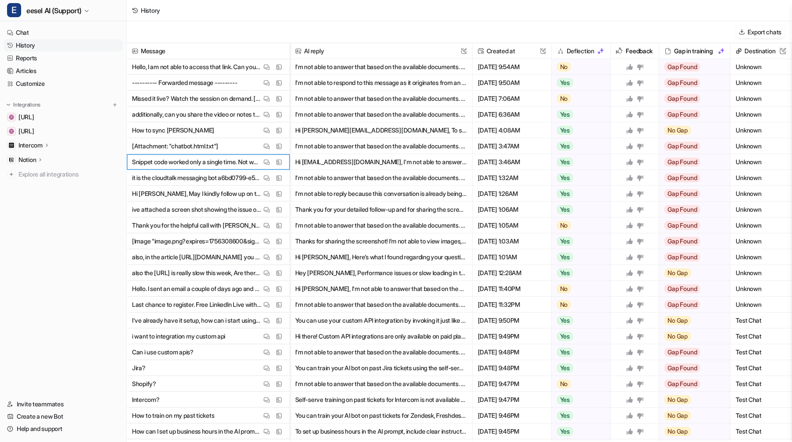
click at [338, 109] on button "I'm not able to answer that based on the available documents. Let me know if yo…" at bounding box center [381, 115] width 172 height 16
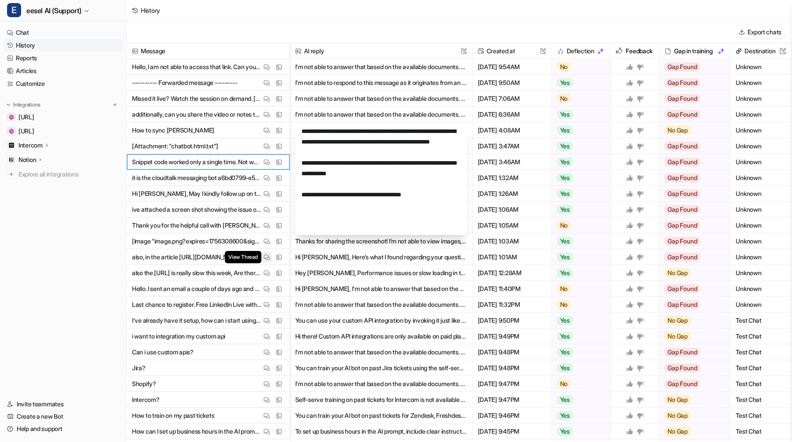
click at [266, 260] on button "View Thread" at bounding box center [266, 257] width 11 height 11
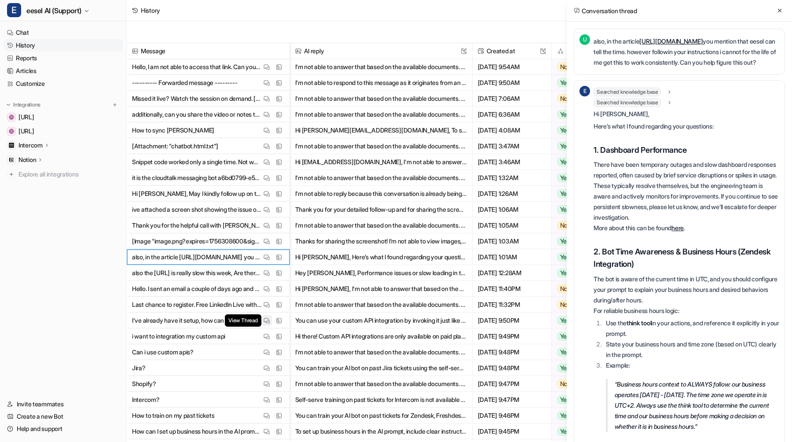
click at [265, 322] on img at bounding box center [267, 320] width 6 height 7
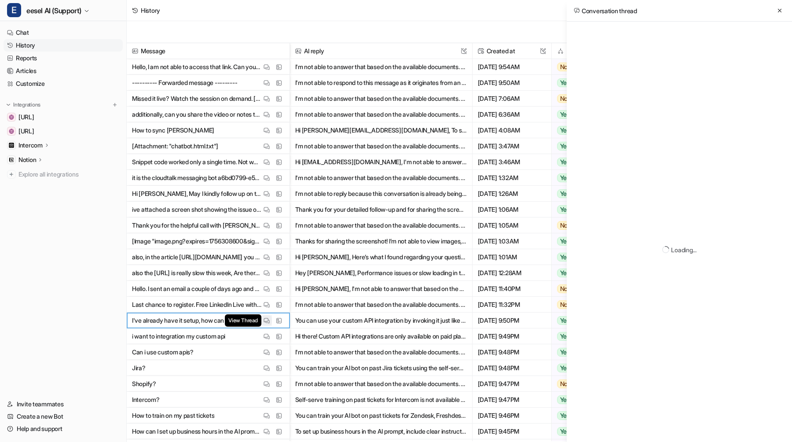
click at [265, 322] on img at bounding box center [267, 320] width 6 height 7
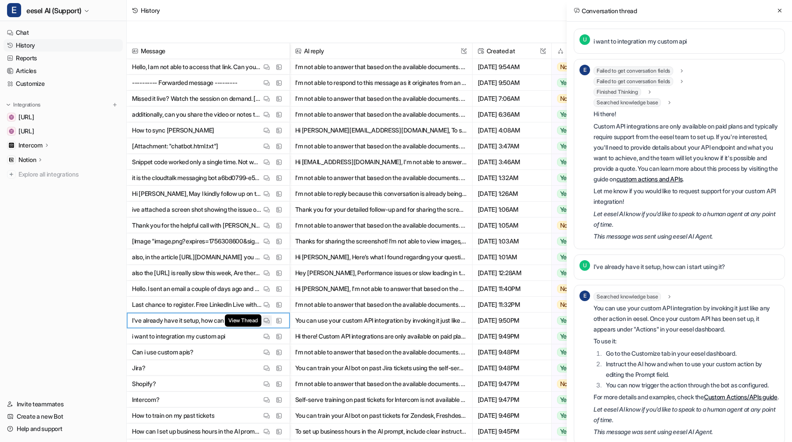
click at [265, 322] on img at bounding box center [267, 320] width 6 height 7
click at [646, 69] on span "Failed to get conversation fields" at bounding box center [634, 70] width 80 height 9
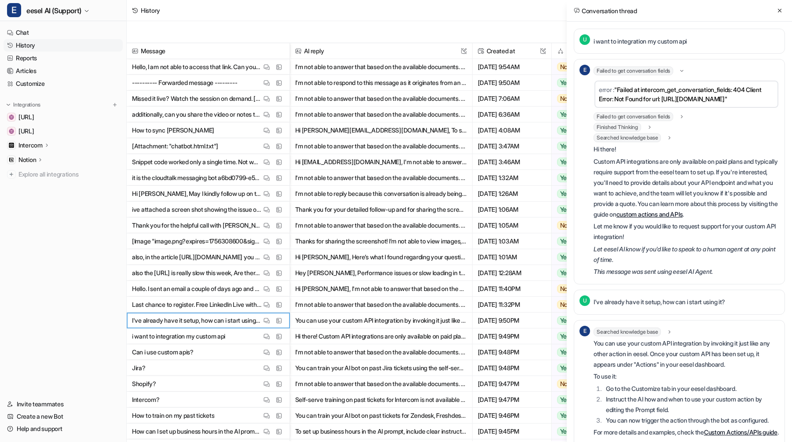
click at [646, 68] on span "Failed to get conversation fields" at bounding box center [634, 70] width 80 height 9
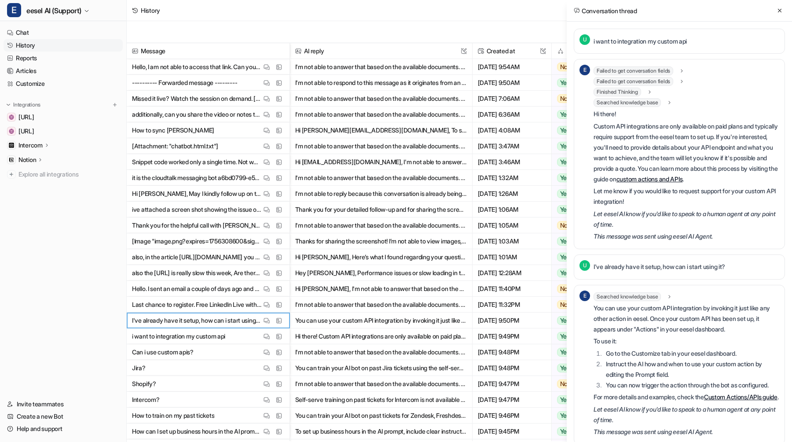
click at [644, 82] on span "Failed to get conversation fields" at bounding box center [634, 81] width 80 height 9
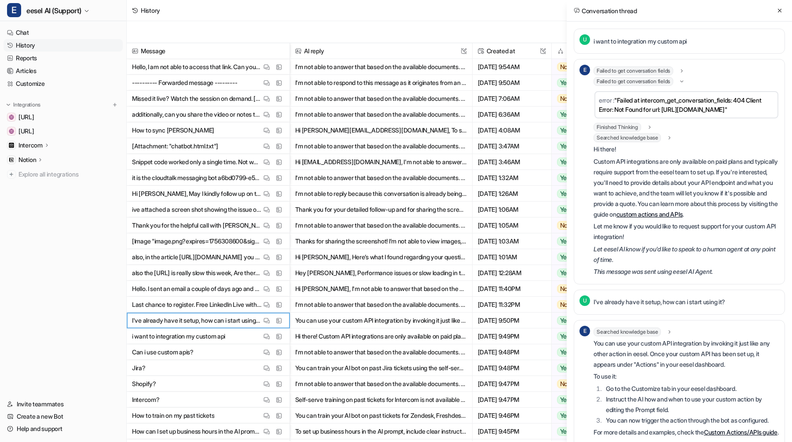
click at [644, 82] on span "Failed to get conversation fields" at bounding box center [634, 81] width 80 height 9
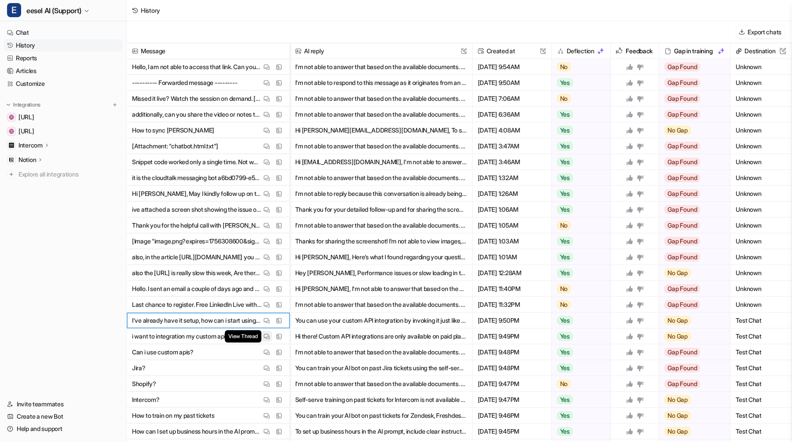
click at [267, 337] on img at bounding box center [267, 336] width 6 height 7
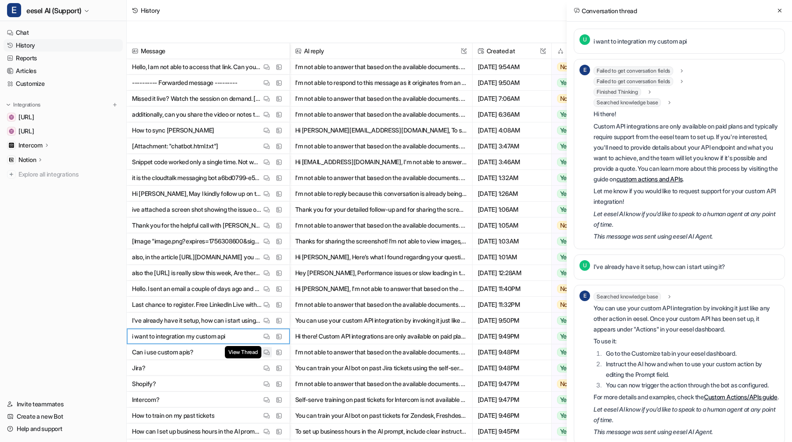
click at [264, 351] on img at bounding box center [267, 352] width 6 height 7
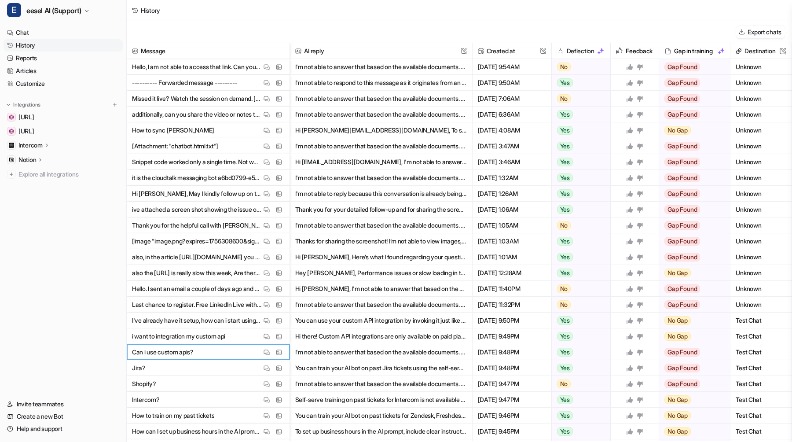
click at [378, 264] on button "Hi [PERSON_NAME], Here’s what I found regarding your questions: ### 1. Dashboar…" at bounding box center [381, 257] width 172 height 16
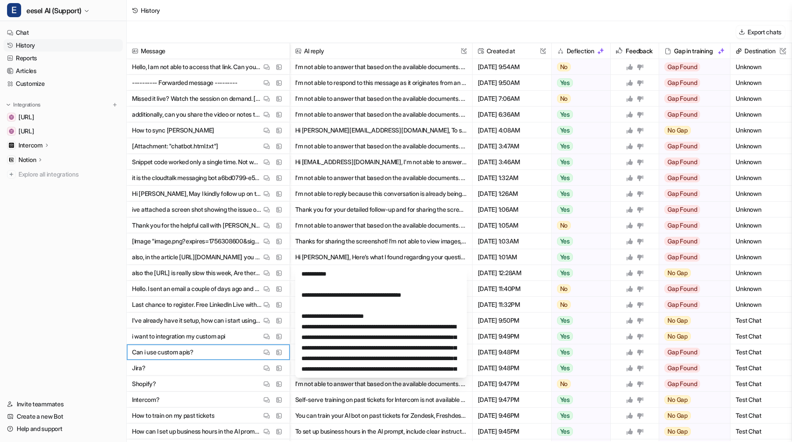
click at [377, 215] on button "Thank you for your detailed follow-up and for sharing the screenshot. I’m not a…" at bounding box center [381, 210] width 172 height 16
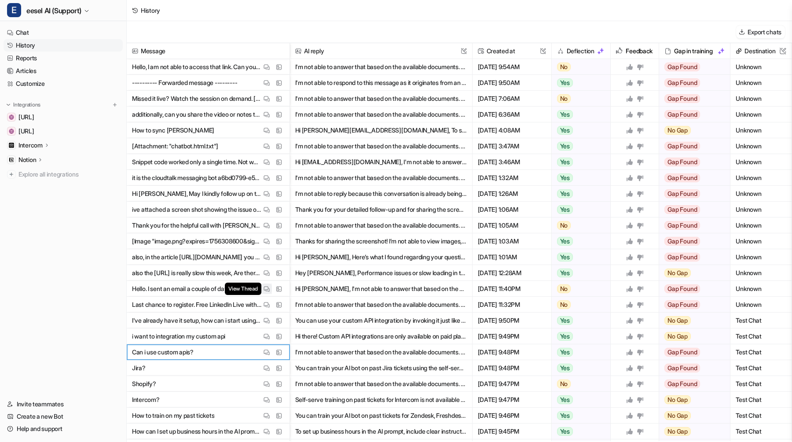
click at [265, 284] on button "View Thread" at bounding box center [266, 288] width 11 height 11
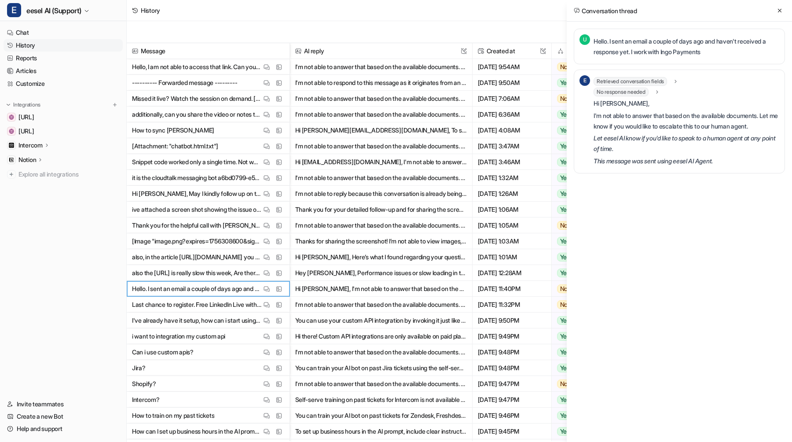
click at [628, 93] on span "No response needed" at bounding box center [621, 92] width 55 height 9
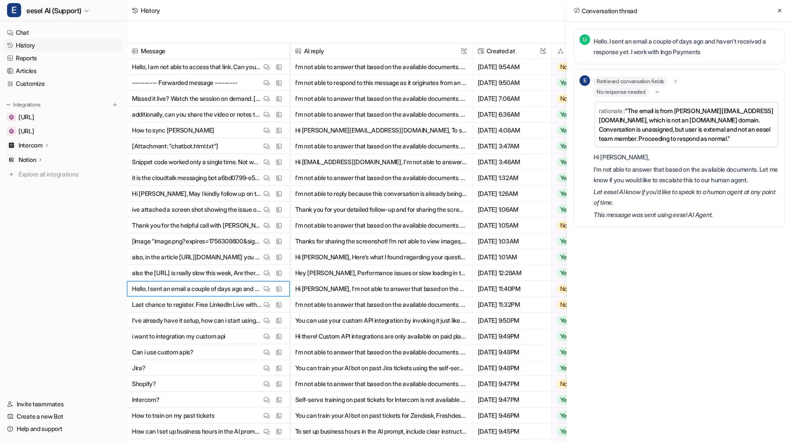
click at [629, 92] on span "No response needed" at bounding box center [621, 92] width 55 height 9
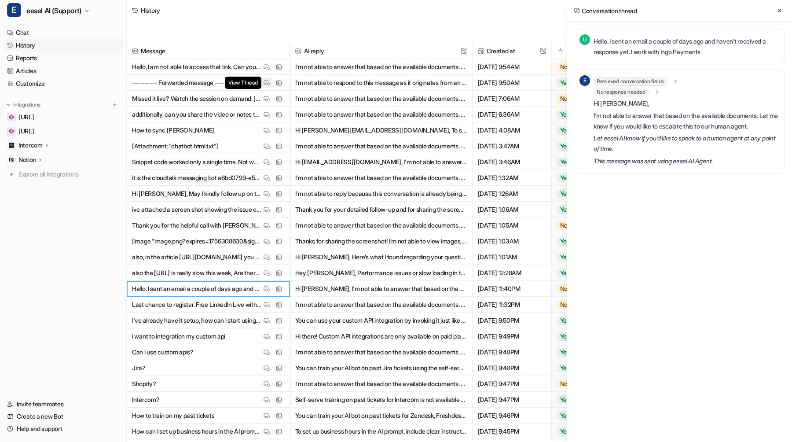
click at [269, 81] on img at bounding box center [267, 83] width 6 height 7
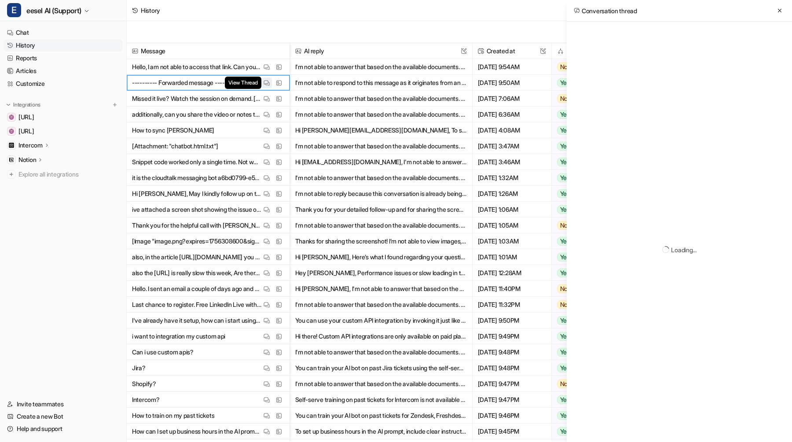
click at [269, 81] on img at bounding box center [267, 83] width 6 height 7
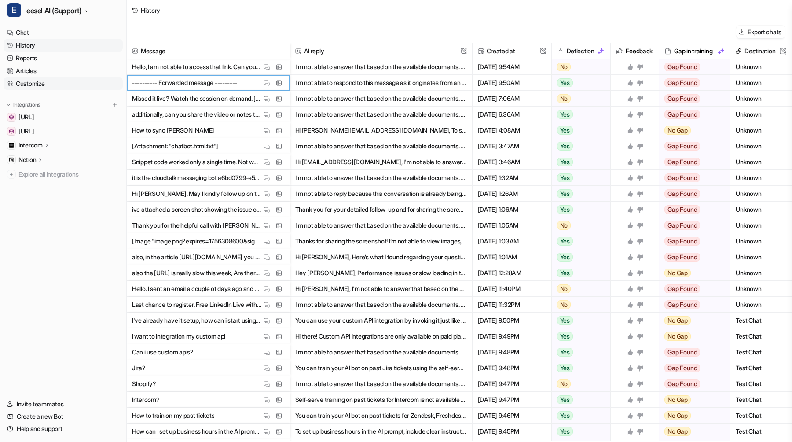
click at [42, 79] on link "Customize" at bounding box center [63, 83] width 119 height 12
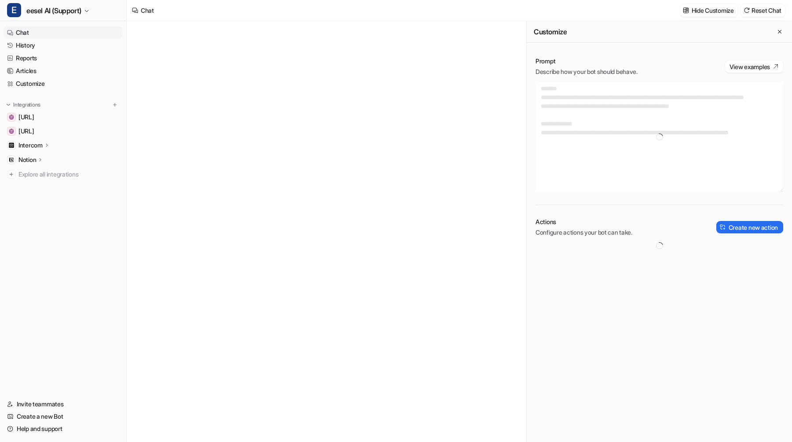
type textarea "**********"
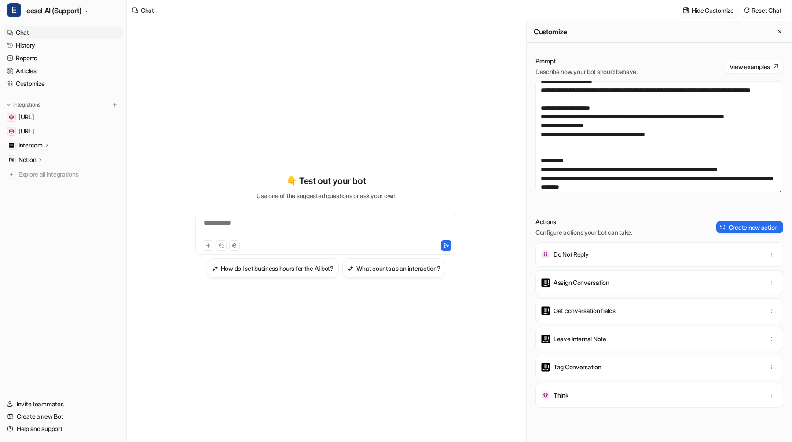
scroll to position [227, 0]
click at [544, 136] on textarea at bounding box center [660, 136] width 248 height 111
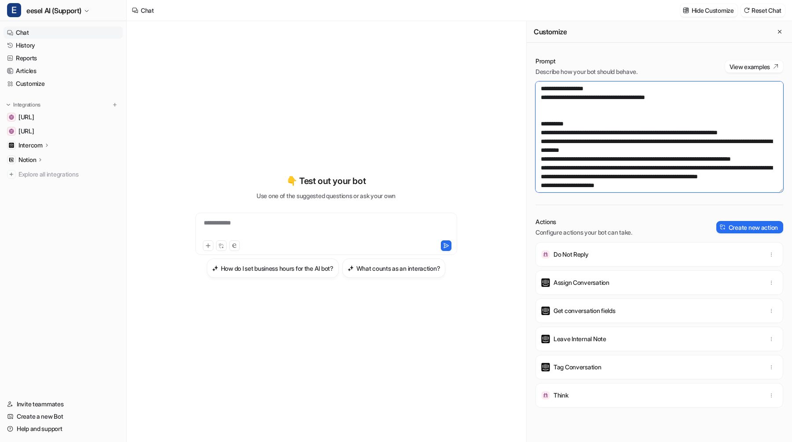
scroll to position [265, 0]
